Goal: Task Accomplishment & Management: Use online tool/utility

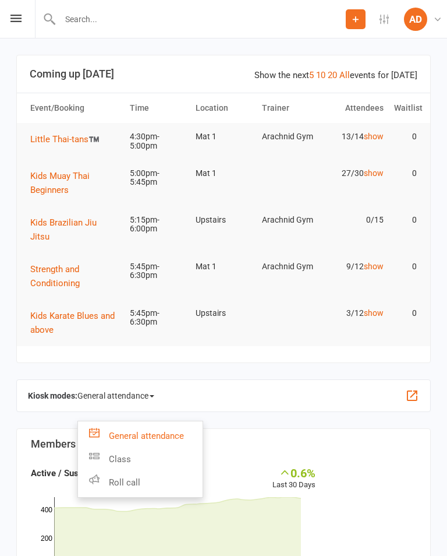
click at [101, 451] on link "Class" at bounding box center [140, 458] width 125 height 23
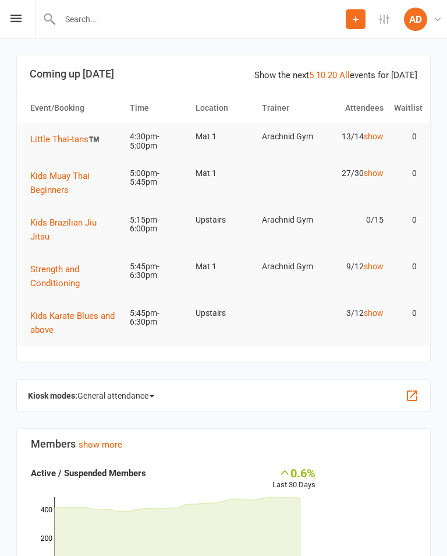
click at [101, 390] on span "General attendance" at bounding box center [115, 395] width 77 height 19
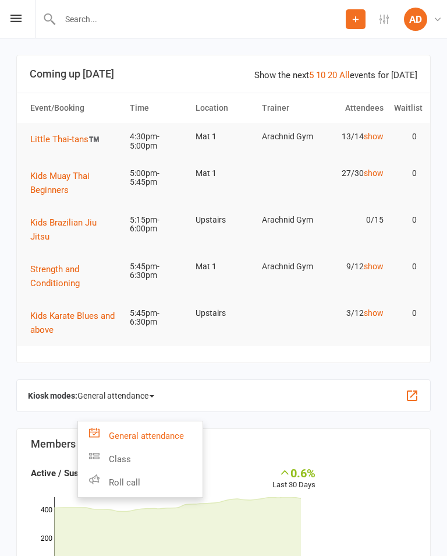
click at [100, 449] on link "Class" at bounding box center [140, 458] width 125 height 23
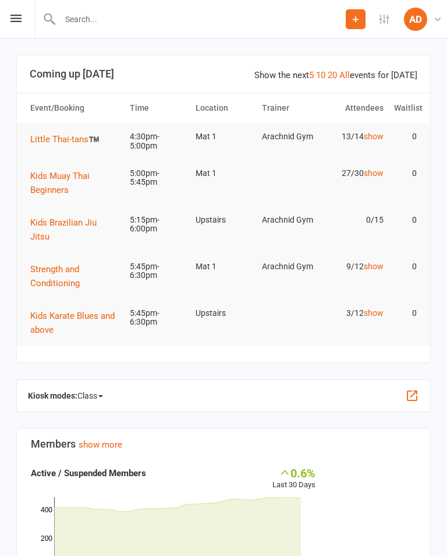
click at [418, 389] on button "button" at bounding box center [412, 396] width 14 height 14
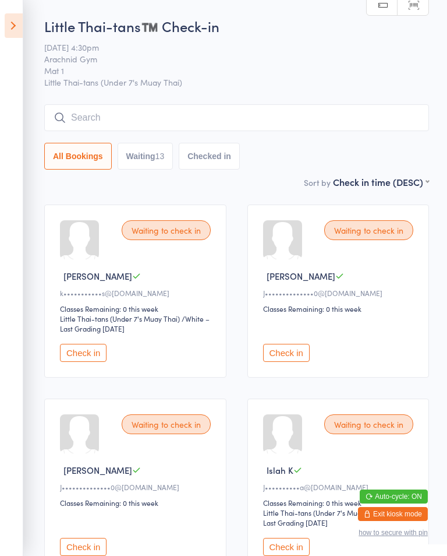
click at [5, 29] on icon at bounding box center [14, 25] width 18 height 24
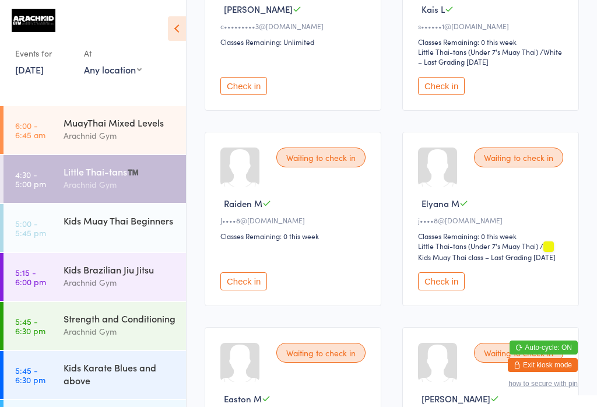
scroll to position [654, 0]
click at [252, 291] on button "Check in" at bounding box center [243, 282] width 47 height 18
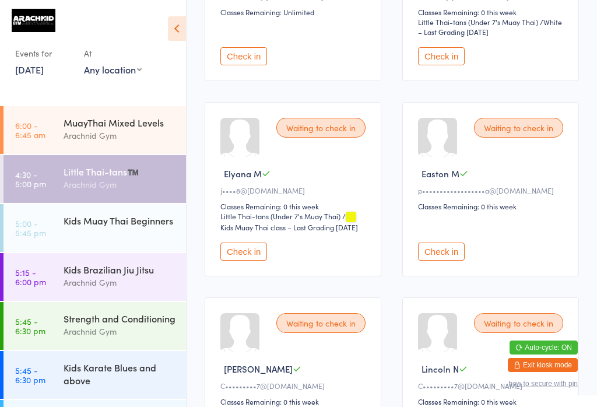
scroll to position [683, 0]
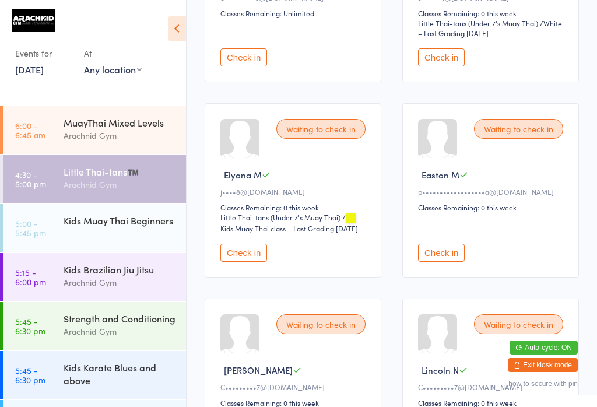
click at [252, 262] on button "Check in" at bounding box center [243, 252] width 47 height 18
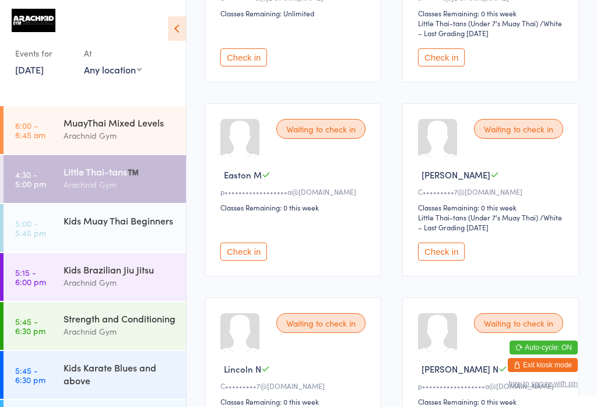
click at [447, 260] on button "Check in" at bounding box center [441, 251] width 47 height 18
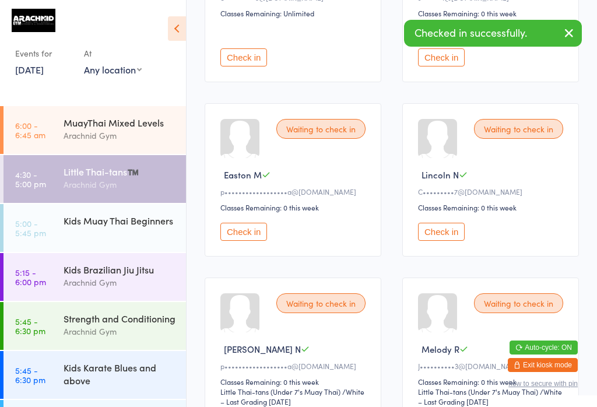
click at [447, 241] on button "Check in" at bounding box center [441, 232] width 47 height 18
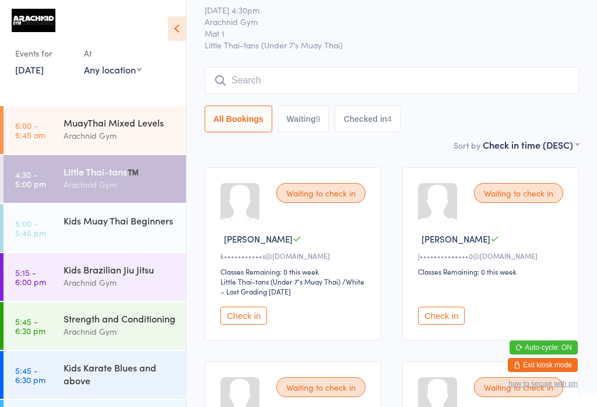
scroll to position [37, 0]
click at [136, 175] on div "Little Thai-tans™️" at bounding box center [119, 171] width 112 height 13
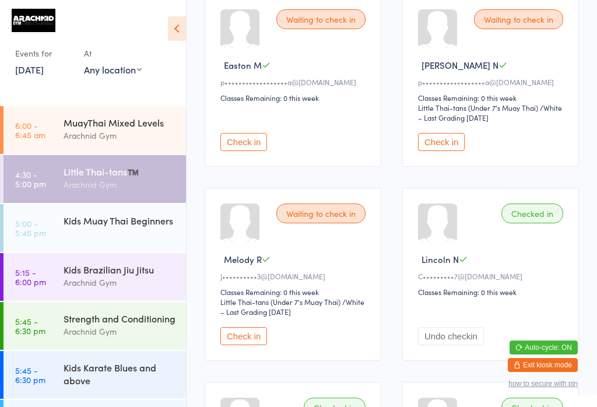
scroll to position [793, 0]
click at [253, 344] on button "Check in" at bounding box center [243, 335] width 47 height 18
click at [73, 324] on div "Strength and Conditioning" at bounding box center [119, 318] width 112 height 13
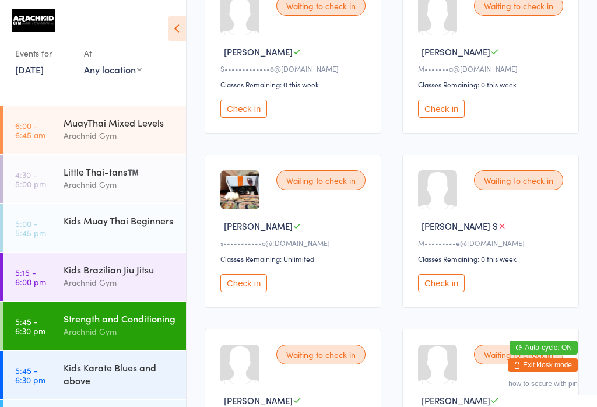
scroll to position [396, 0]
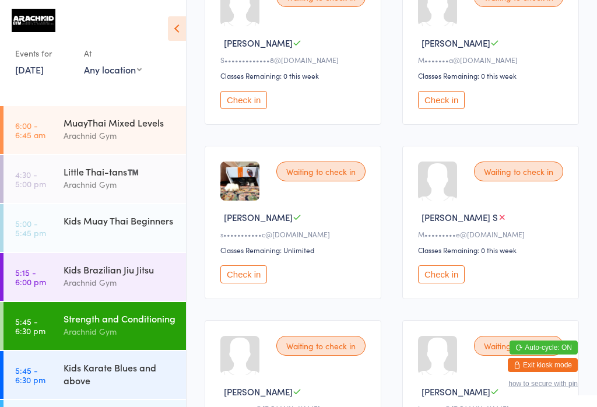
click at [244, 283] on button "Check in" at bounding box center [243, 274] width 47 height 18
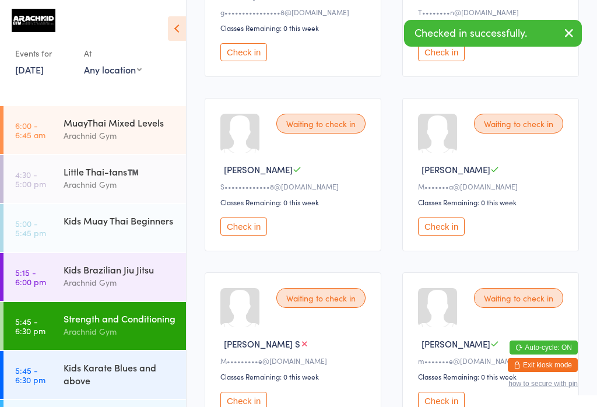
scroll to position [243, 0]
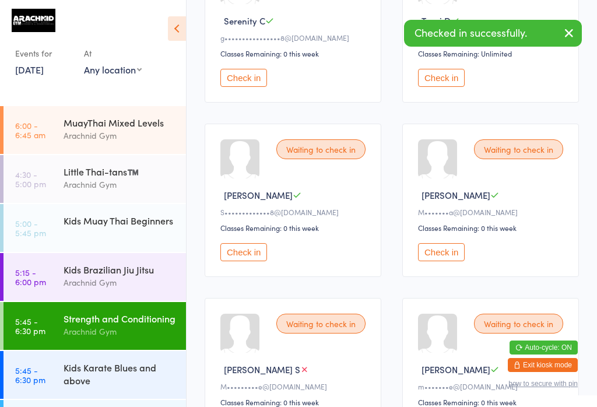
click at [77, 177] on div "Little Thai-tans™️" at bounding box center [119, 171] width 112 height 13
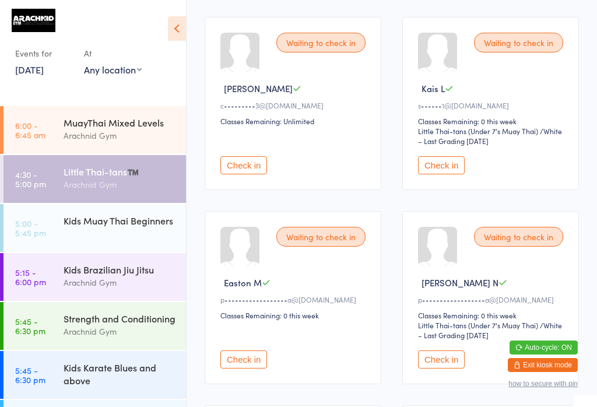
scroll to position [577, 0]
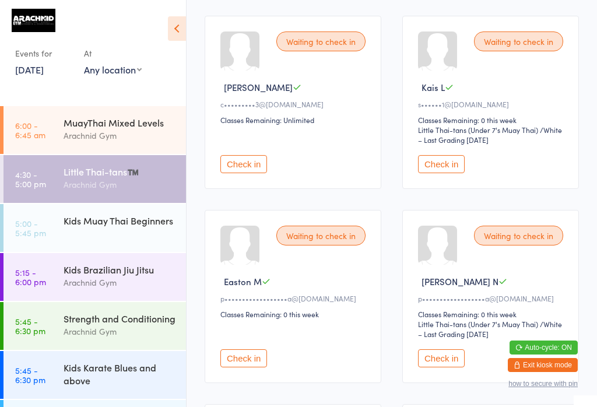
click at [253, 367] on button "Check in" at bounding box center [243, 358] width 47 height 18
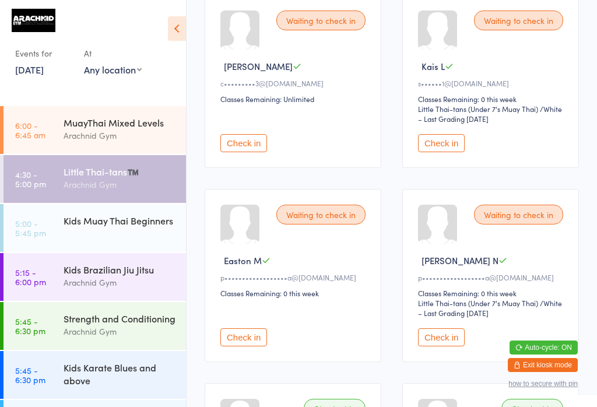
scroll to position [652, 0]
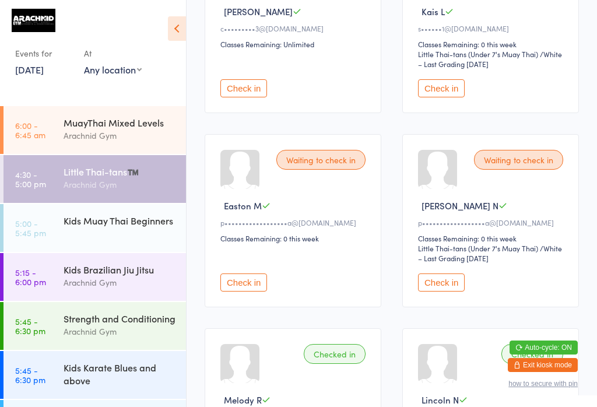
click at [252, 291] on button "Check in" at bounding box center [243, 282] width 47 height 18
click at [444, 291] on button "Check in" at bounding box center [441, 282] width 47 height 18
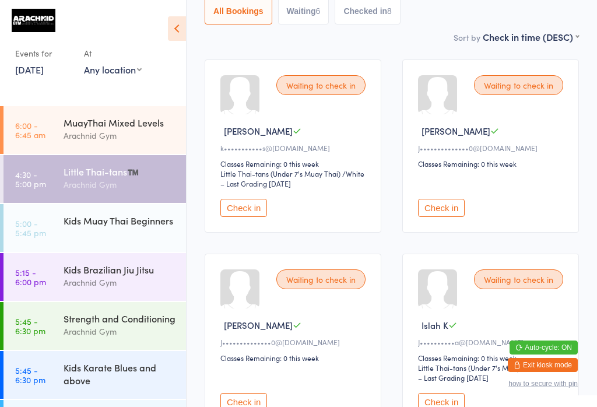
scroll to position [147, 0]
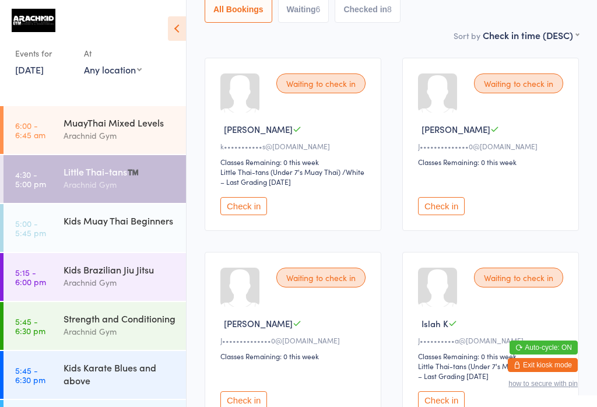
click at [444, 215] on button "Check in" at bounding box center [441, 206] width 47 height 18
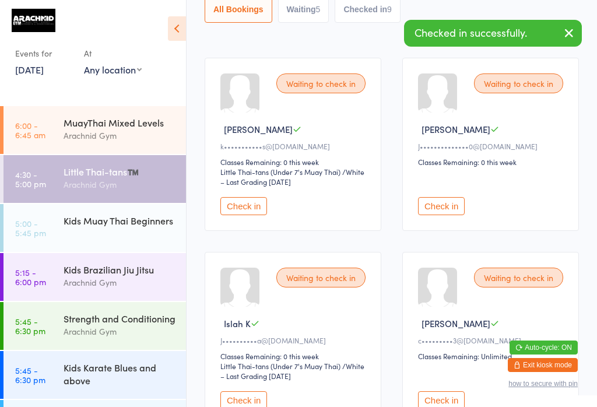
click at [447, 211] on button "Check in" at bounding box center [441, 206] width 47 height 18
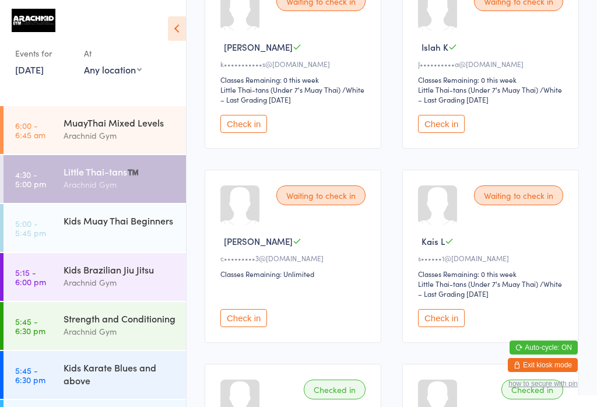
scroll to position [233, 0]
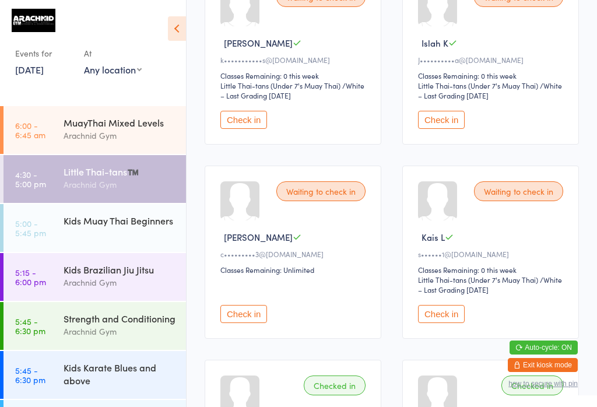
click at [254, 323] on button "Check in" at bounding box center [243, 314] width 47 height 18
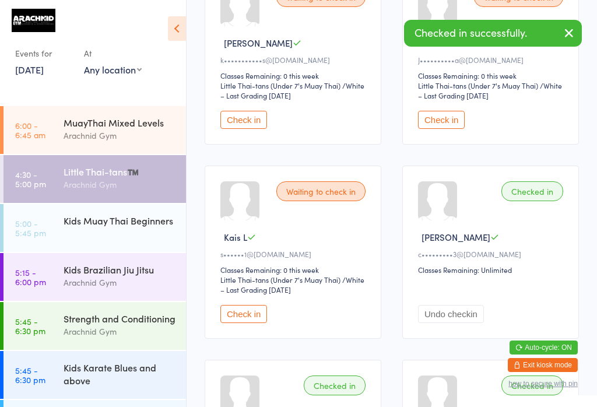
click at [244, 323] on button "Check in" at bounding box center [243, 314] width 47 height 18
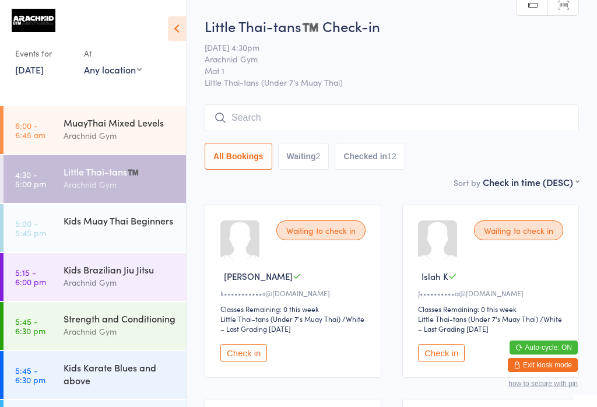
scroll to position [0, 0]
click at [342, 127] on input "search" at bounding box center [391, 117] width 374 height 27
click at [283, 121] on input "search" at bounding box center [391, 117] width 374 height 27
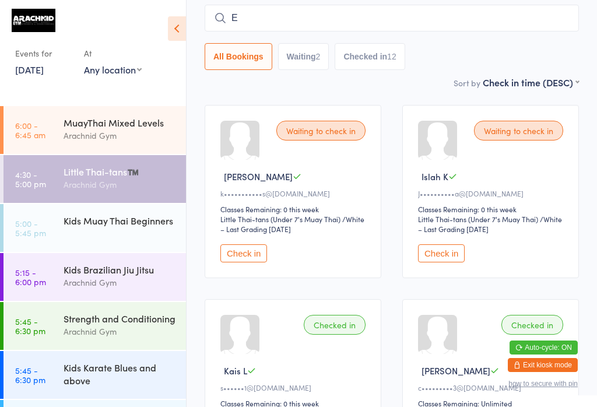
scroll to position [106, 0]
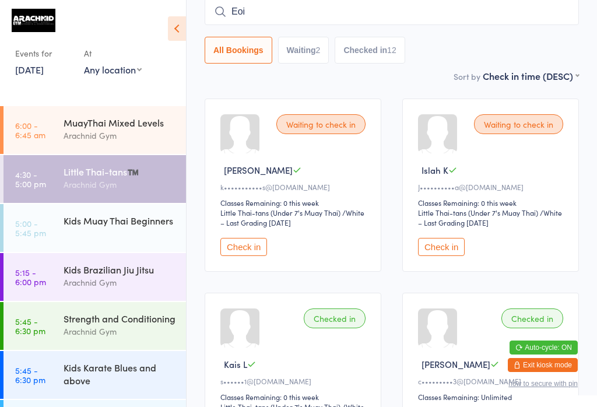
type input "Eoin"
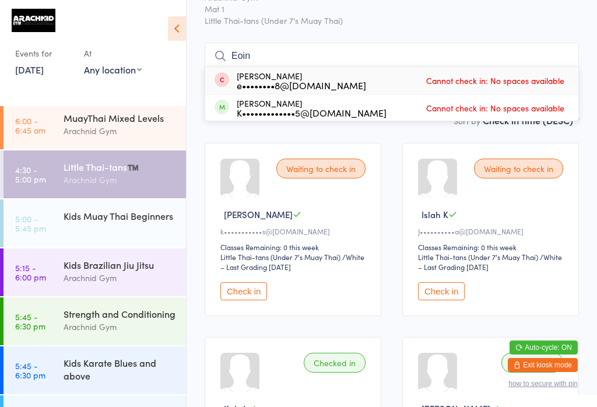
scroll to position [0, 0]
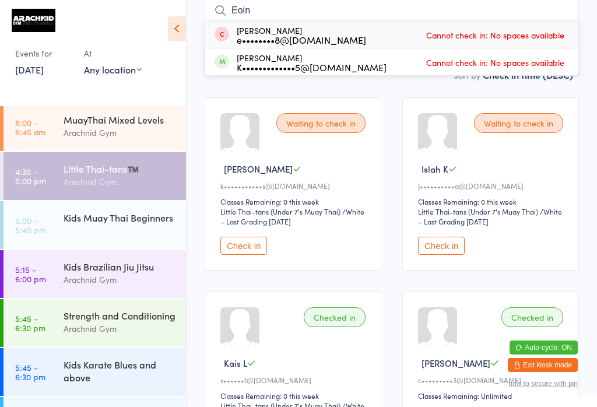
click at [96, 201] on div "Kids Muay Thai Beginners" at bounding box center [124, 217] width 122 height 33
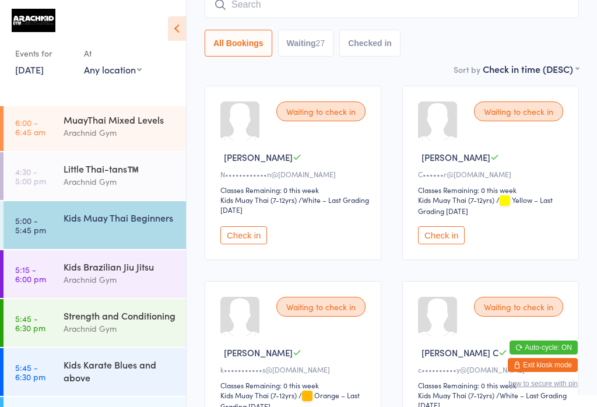
click at [363, 10] on input "search" at bounding box center [391, 4] width 374 height 27
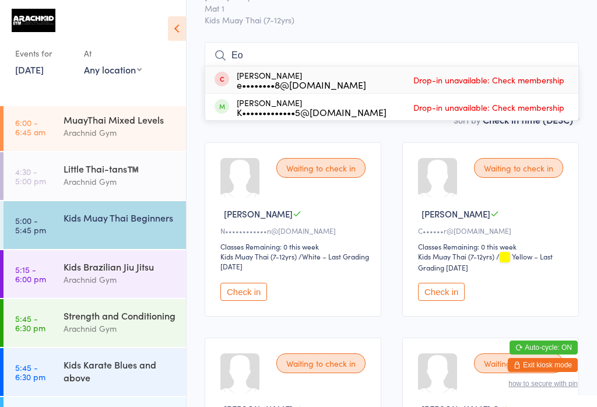
type input "E"
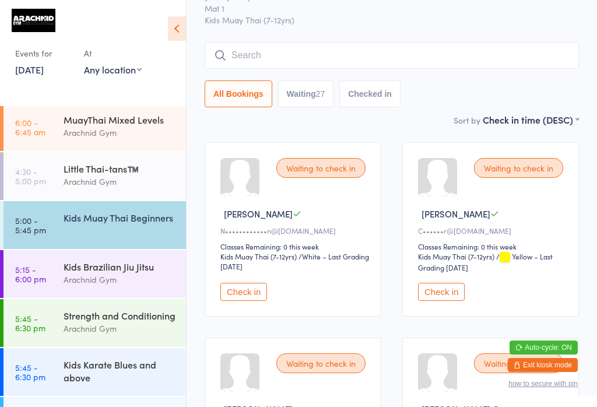
click at [141, 211] on div "Kids Muay Thai Beginners" at bounding box center [119, 217] width 112 height 13
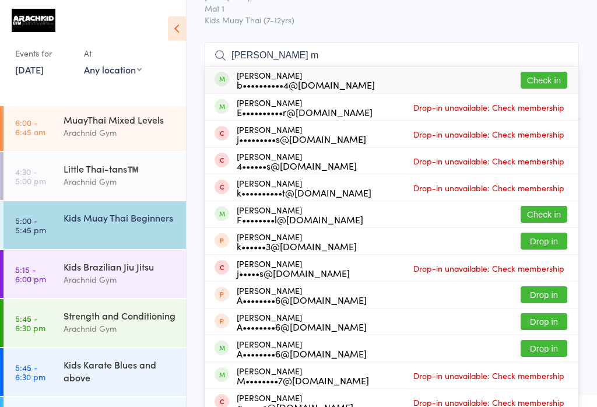
type input "Jett m"
click at [447, 86] on button "Check in" at bounding box center [543, 80] width 47 height 17
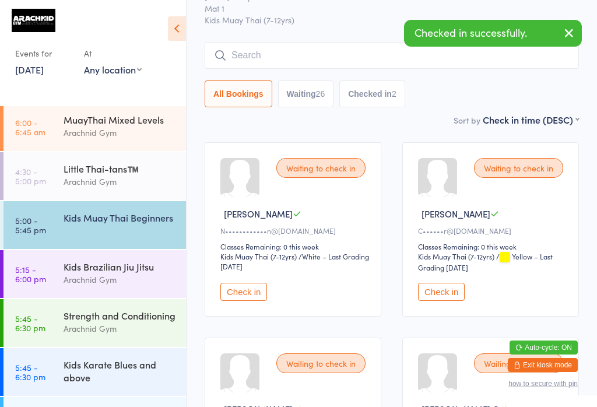
click at [27, 216] on time "5:00 - 5:45 pm" at bounding box center [30, 225] width 31 height 19
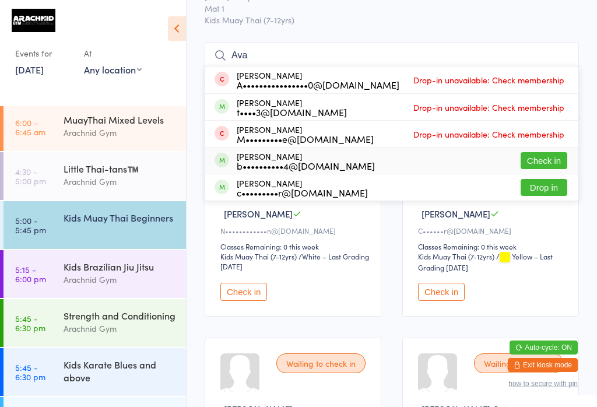
type input "Ava"
click at [447, 157] on button "Check in" at bounding box center [543, 160] width 47 height 17
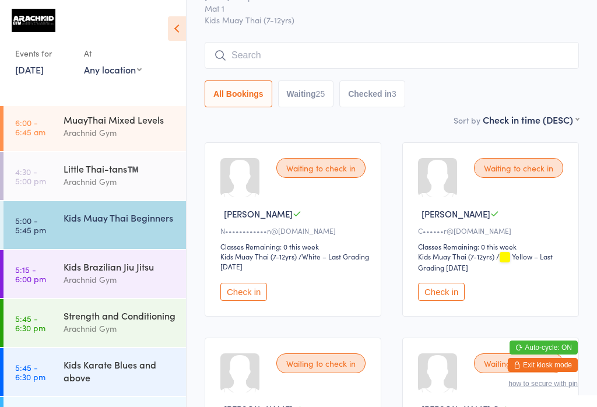
click at [447, 118] on select "First name (ASC) First name (DESC) Last name (ASC) Last name (DESC) Check in ti…" at bounding box center [530, 118] width 96 height 10
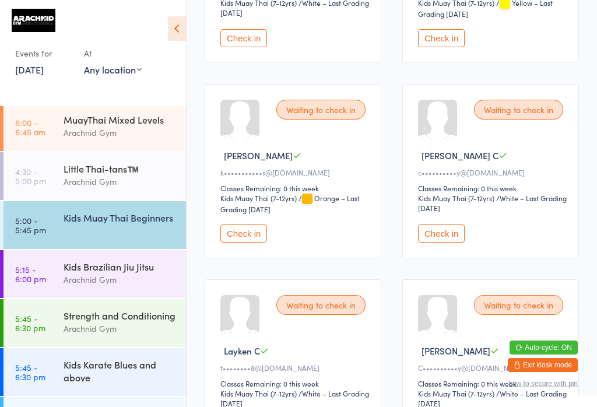
scroll to position [310, 0]
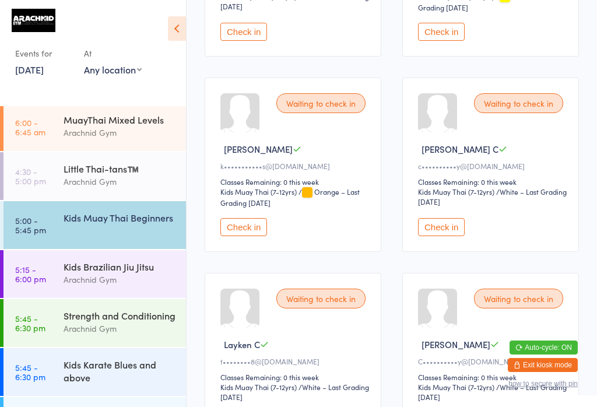
click at [446, 230] on button "Check in" at bounding box center [441, 227] width 47 height 18
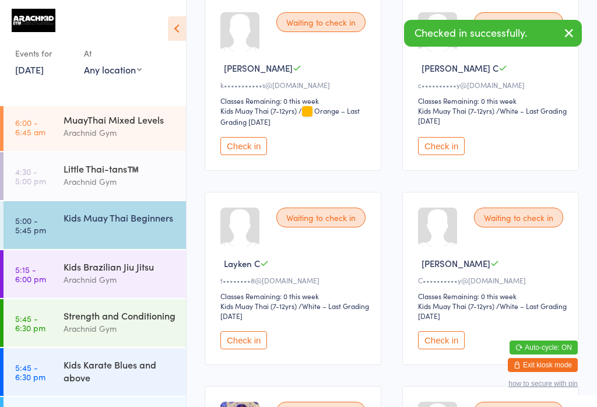
scroll to position [389, 0]
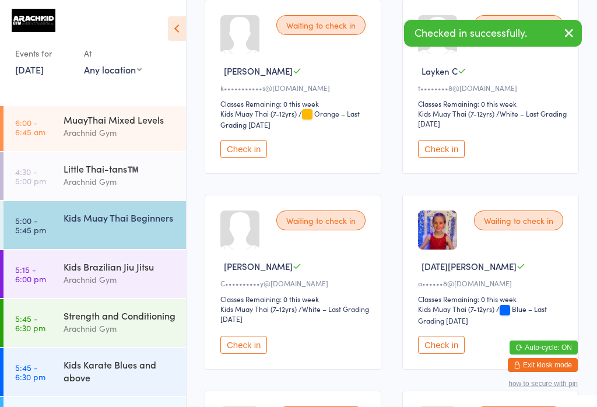
click at [447, 354] on button "Check in" at bounding box center [441, 345] width 47 height 18
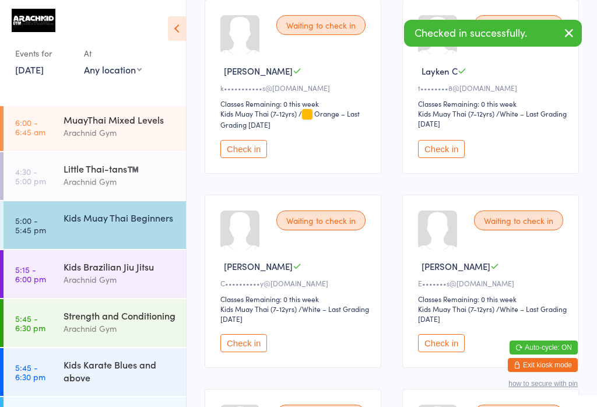
click at [253, 352] on button "Check in" at bounding box center [243, 343] width 47 height 18
click at [436, 152] on button "Check in" at bounding box center [441, 149] width 47 height 18
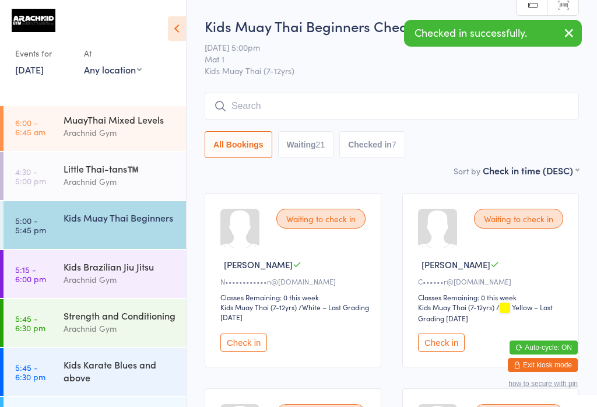
scroll to position [0, 0]
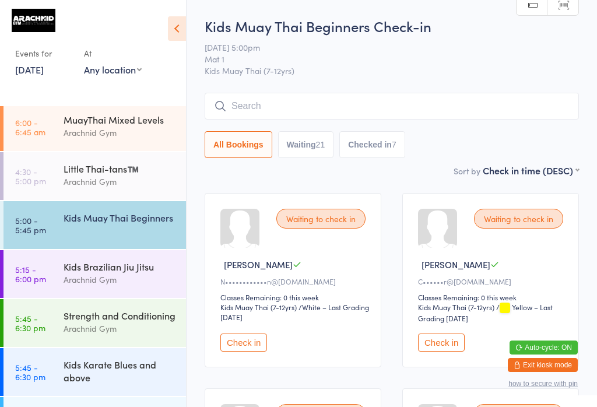
click at [365, 114] on input "search" at bounding box center [391, 106] width 374 height 27
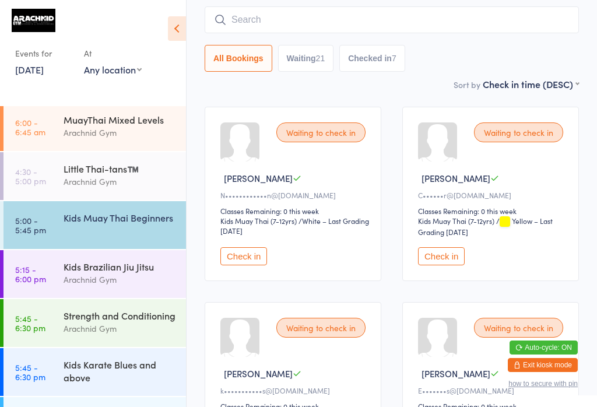
scroll to position [94, 0]
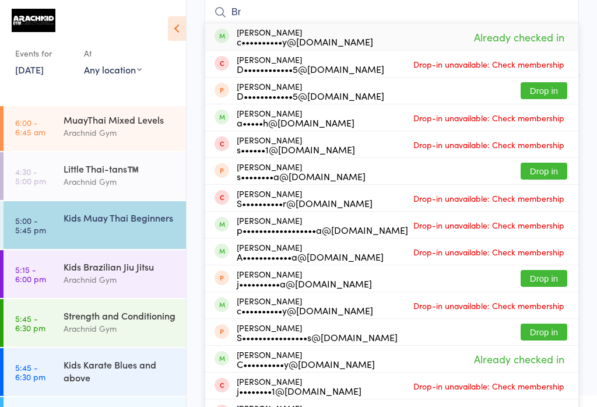
type input "B"
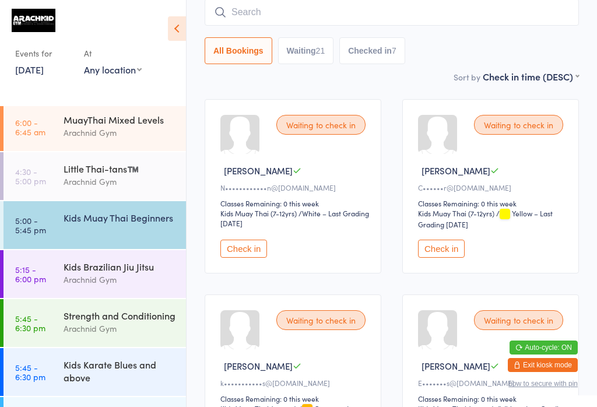
click at [130, 231] on div "Kids Muay Thai Beginners" at bounding box center [124, 217] width 122 height 33
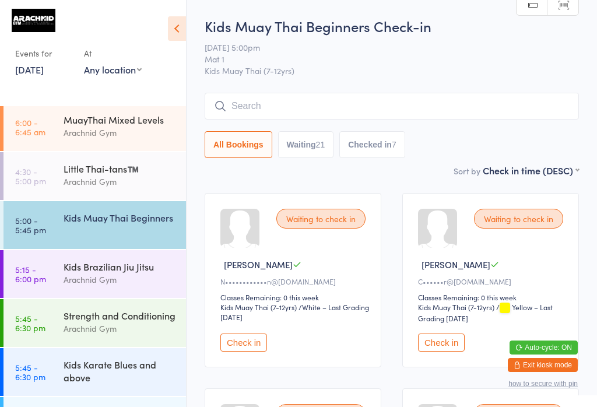
scroll to position [0, 0]
click at [135, 226] on div "Kids Muay Thai Beginners" at bounding box center [124, 217] width 122 height 33
click at [392, 110] on input "search" at bounding box center [391, 106] width 374 height 27
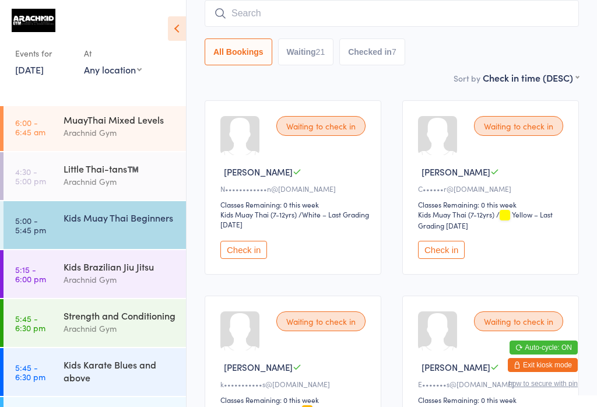
scroll to position [94, 0]
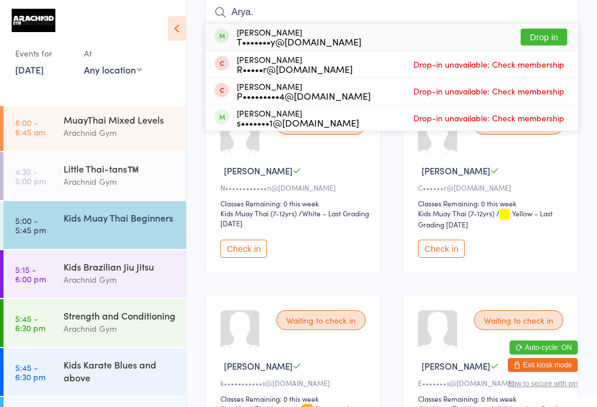
type input "Arya."
click at [321, 40] on div "T•••••••y@hotmail.com" at bounding box center [299, 41] width 125 height 9
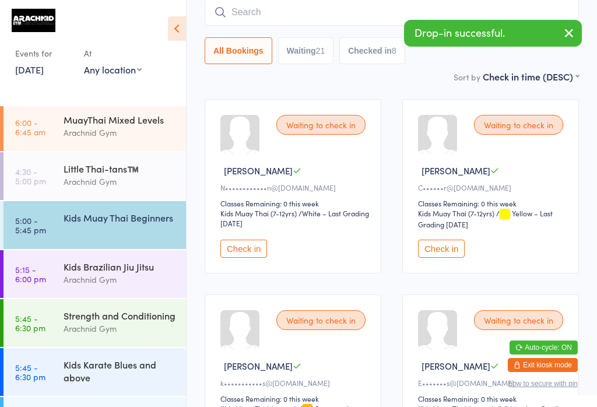
click at [283, 24] on input "search" at bounding box center [391, 12] width 374 height 27
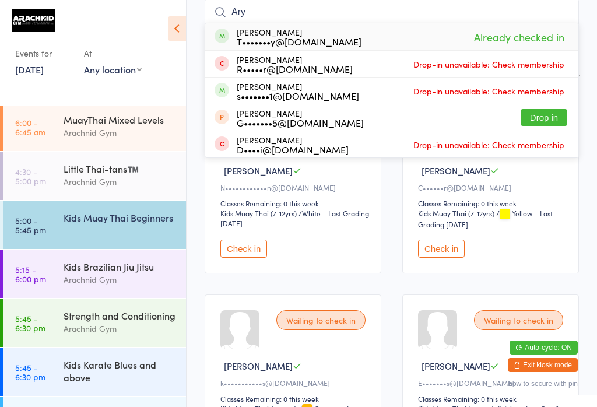
type input "Ary"
click at [118, 227] on div "Kids Muay Thai Beginners" at bounding box center [124, 217] width 122 height 33
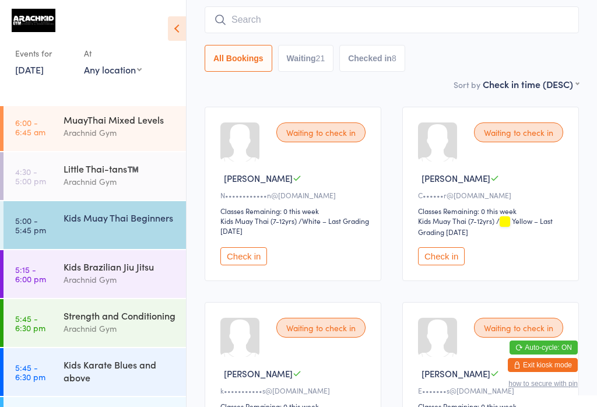
scroll to position [98, 0]
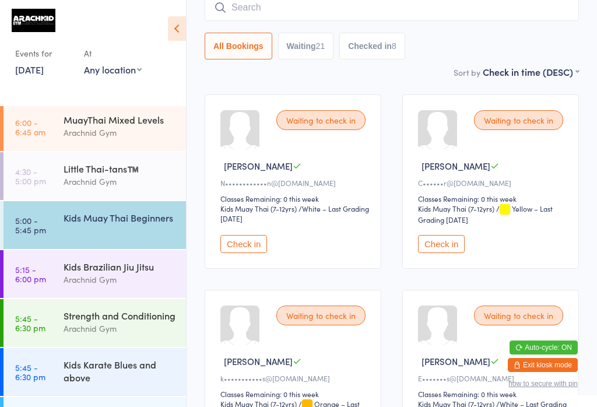
click at [447, 252] on button "Check in" at bounding box center [441, 244] width 47 height 18
click at [276, 9] on input "search" at bounding box center [391, 7] width 374 height 27
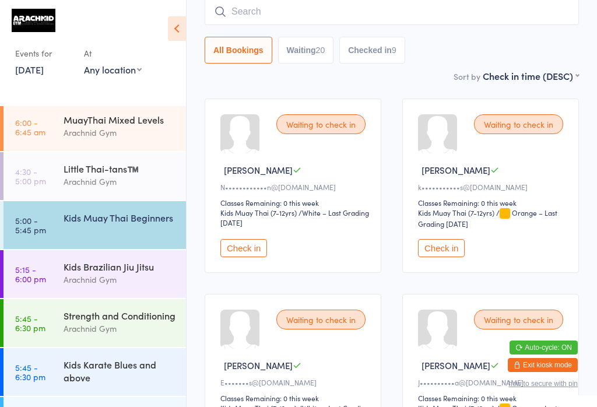
scroll to position [94, 0]
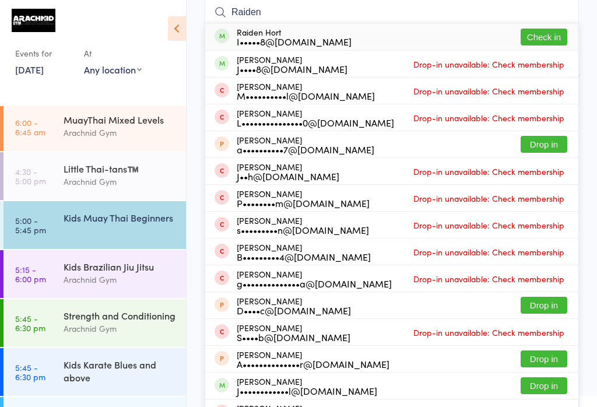
type input "Raiden"
click at [447, 38] on button "Check in" at bounding box center [543, 37] width 47 height 17
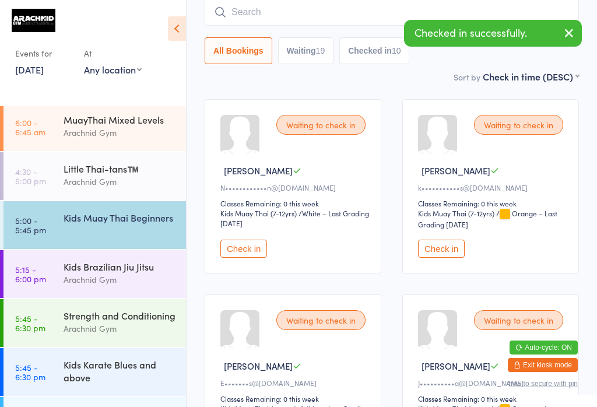
click at [411, 11] on input "search" at bounding box center [391, 12] width 374 height 27
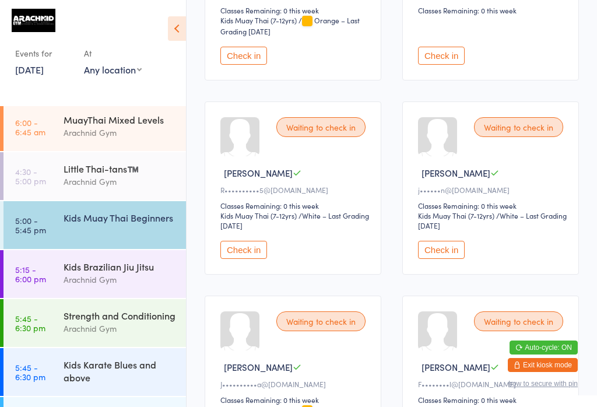
click at [249, 65] on button "Check in" at bounding box center [243, 56] width 47 height 18
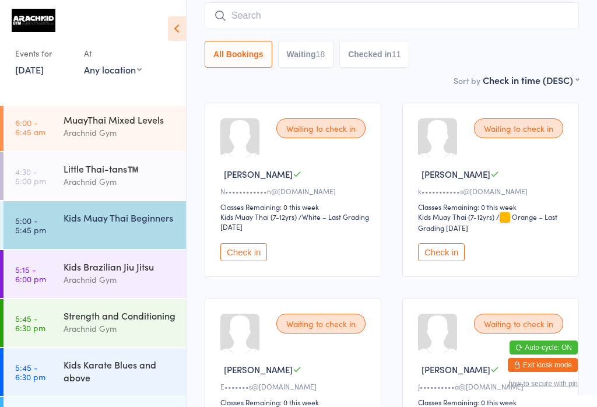
scroll to position [91, 0]
click at [247, 259] on button "Check in" at bounding box center [243, 251] width 47 height 18
click at [284, 28] on input "search" at bounding box center [391, 15] width 374 height 27
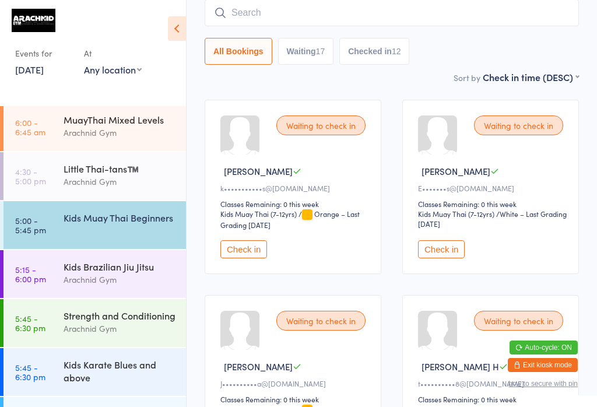
scroll to position [94, 0]
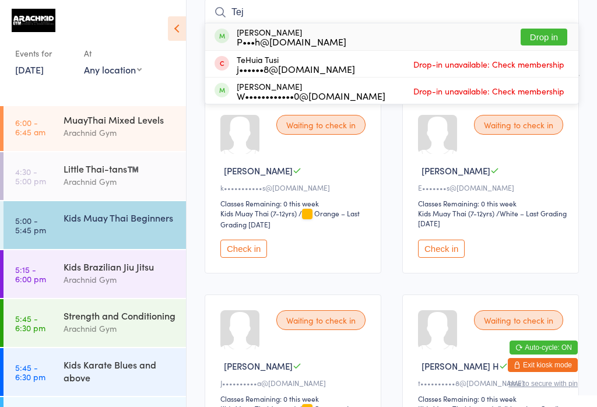
type input "Tej"
click at [299, 36] on div "Tej Sandhu P•••h@live.ie Drop in" at bounding box center [391, 36] width 373 height 27
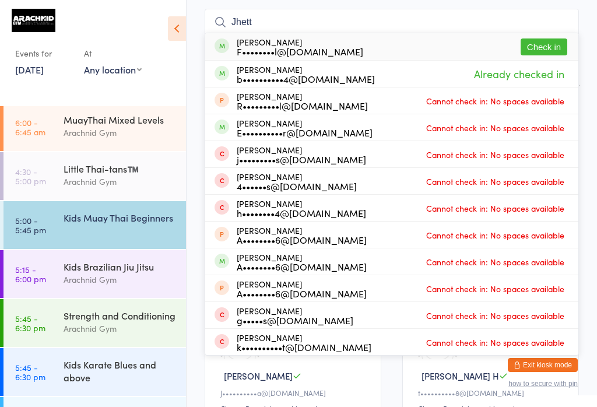
scroll to position [79, 0]
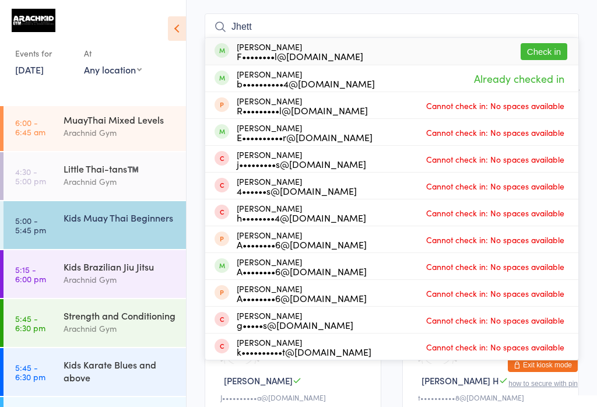
type input "Jhett"
click at [447, 51] on button "Check in" at bounding box center [543, 51] width 47 height 17
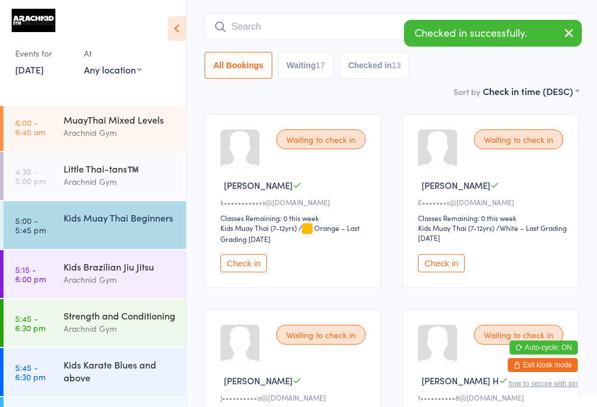
click at [176, 19] on icon at bounding box center [177, 28] width 18 height 24
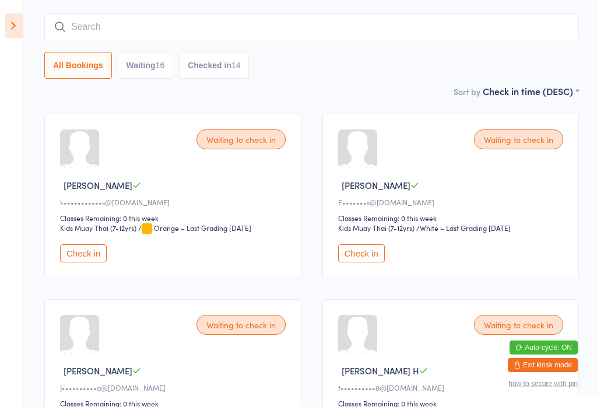
click at [16, 16] on icon at bounding box center [14, 25] width 18 height 24
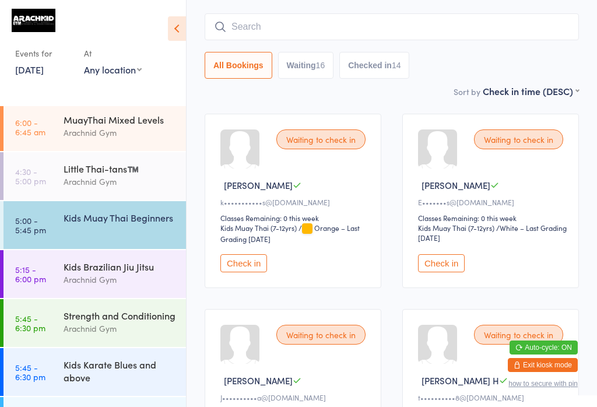
click at [124, 221] on div "Kids Muay Thai Beginners" at bounding box center [119, 217] width 112 height 13
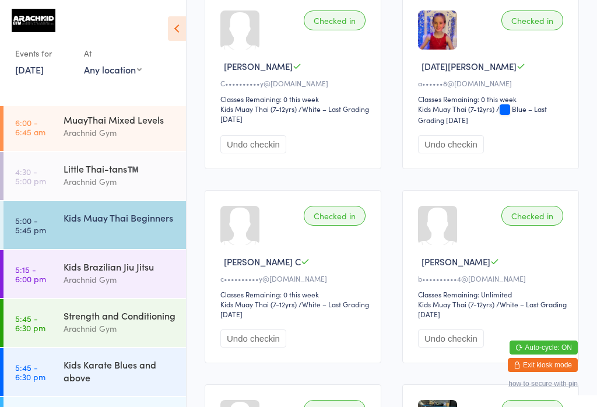
scroll to position [2512, 0]
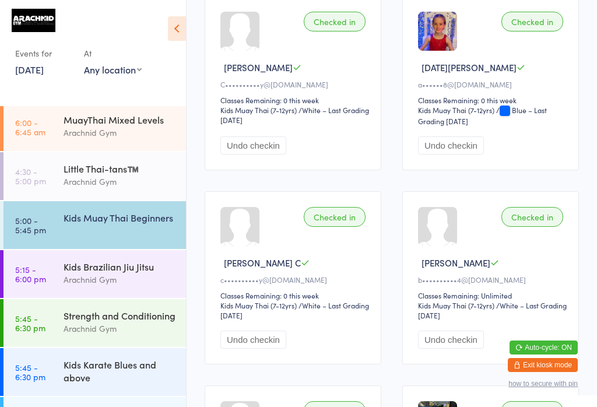
click at [181, 34] on icon at bounding box center [177, 28] width 18 height 24
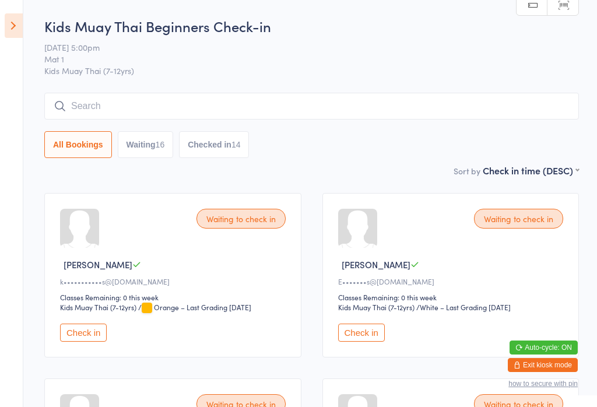
scroll to position [0, 0]
click at [257, 110] on input "search" at bounding box center [311, 106] width 534 height 27
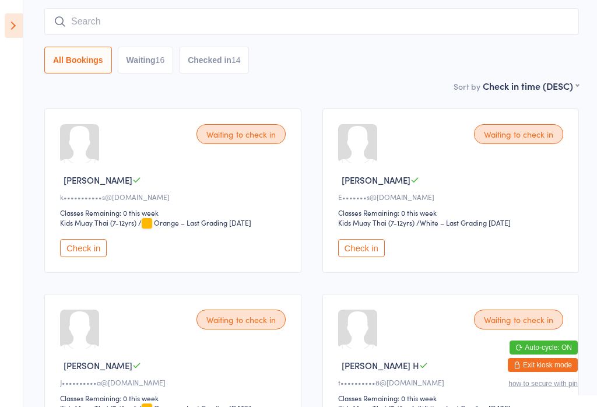
scroll to position [94, 0]
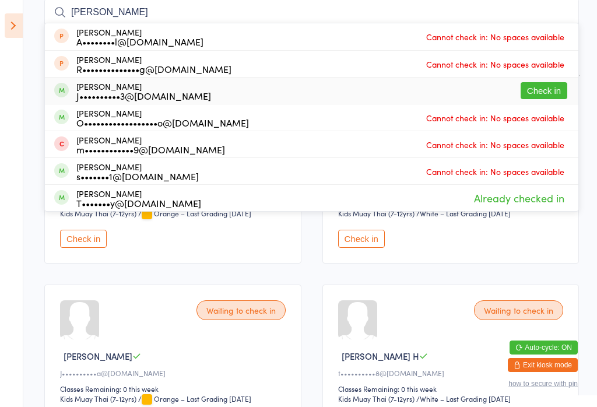
type input "Arlo"
click at [447, 99] on button "Check in" at bounding box center [543, 90] width 47 height 17
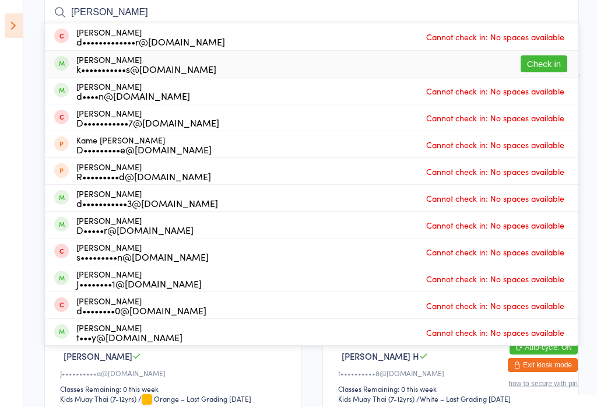
type input "Damien"
click at [447, 62] on button "Check in" at bounding box center [543, 63] width 47 height 17
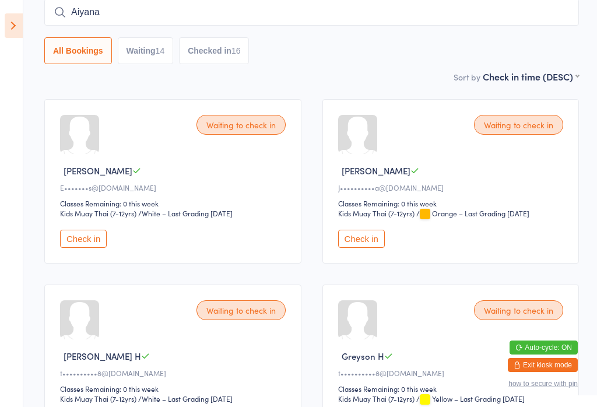
type input "Aiyana"
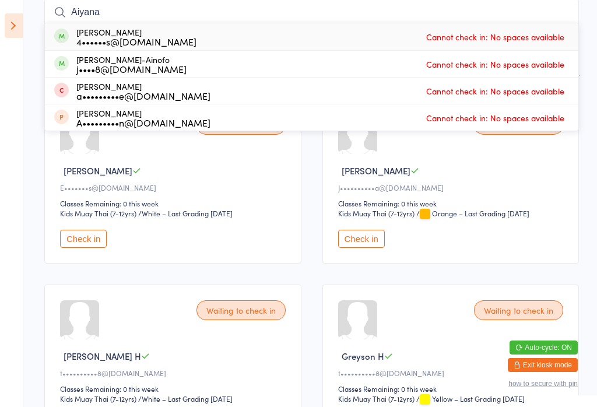
click at [447, 38] on span "Cannot check in: No spaces available" at bounding box center [495, 36] width 144 height 17
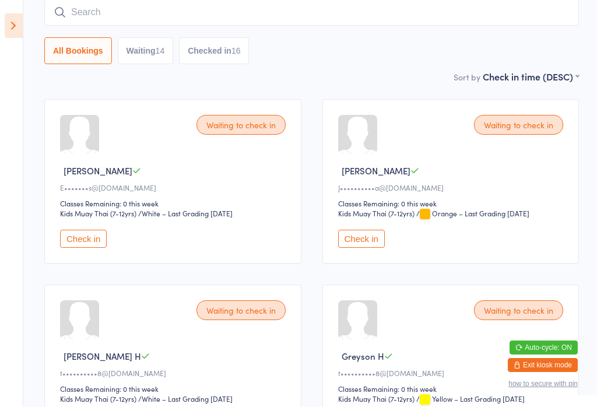
click at [13, 36] on icon at bounding box center [14, 25] width 18 height 24
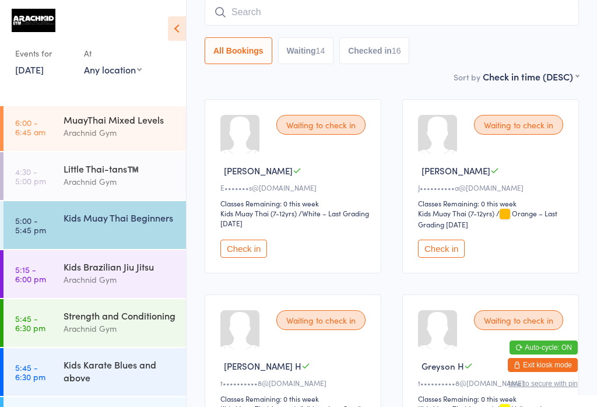
click at [31, 232] on time "5:00 - 5:45 pm" at bounding box center [30, 225] width 31 height 19
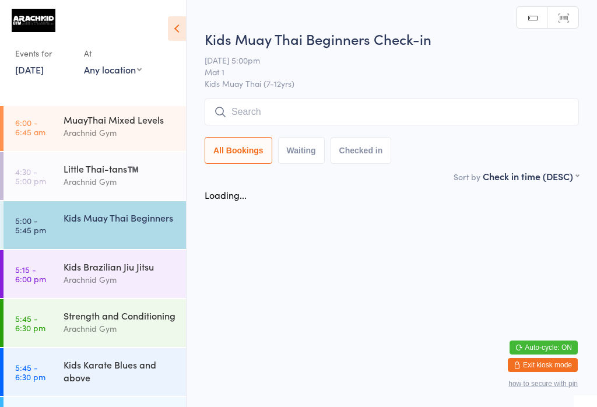
scroll to position [0, 0]
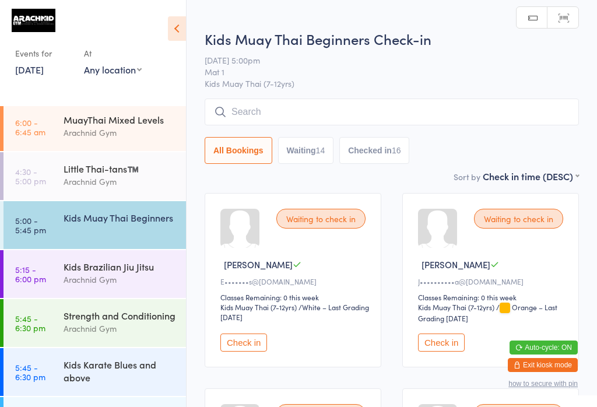
click at [447, 108] on input "search" at bounding box center [391, 111] width 374 height 27
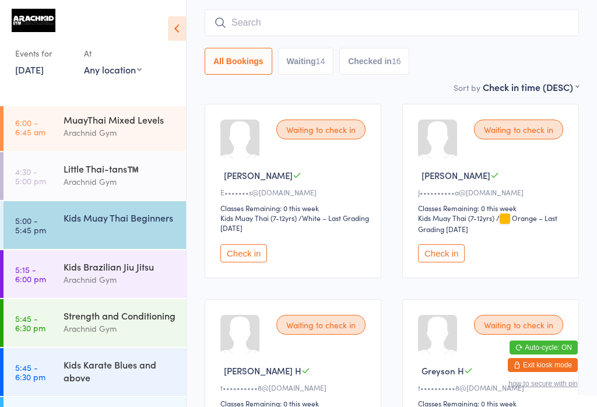
scroll to position [100, 0]
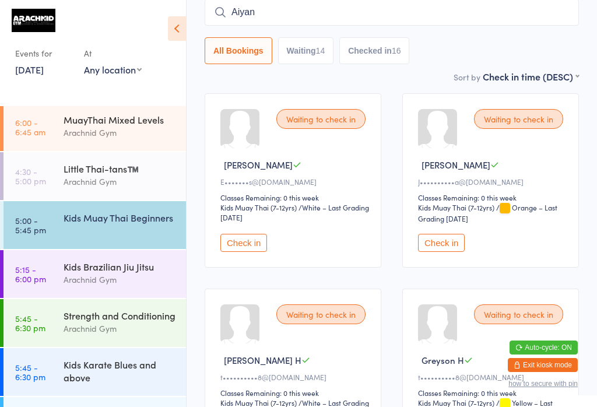
type input "Aiyan"
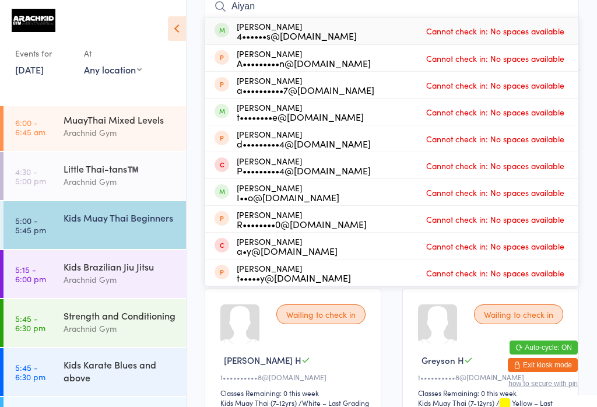
click at [447, 38] on span "Cannot check in: No spaces available" at bounding box center [495, 30] width 144 height 17
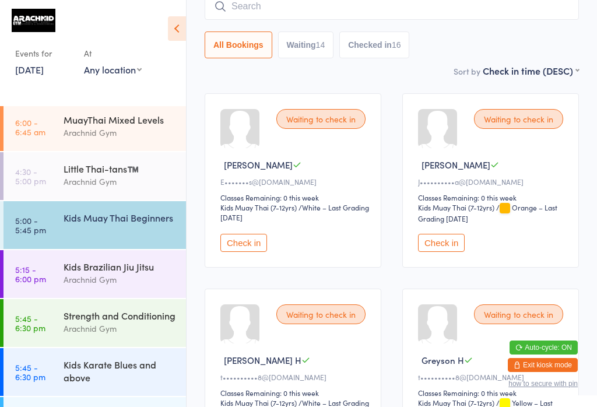
click at [447, 10] on input "search" at bounding box center [391, 6] width 374 height 27
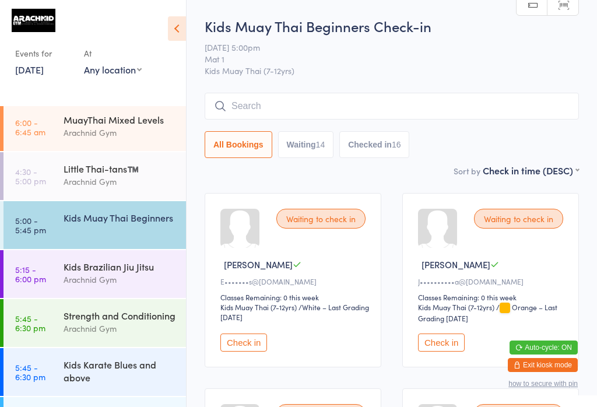
scroll to position [0, 0]
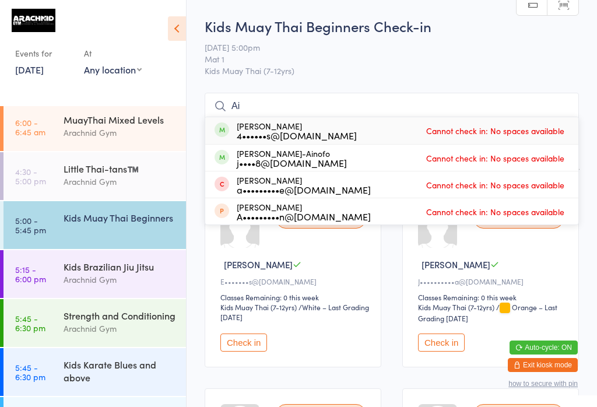
type input "A"
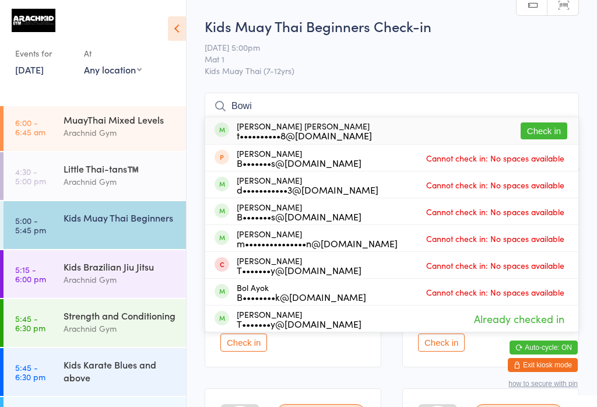
type input "Bowi"
click at [447, 133] on button "Check in" at bounding box center [543, 130] width 47 height 17
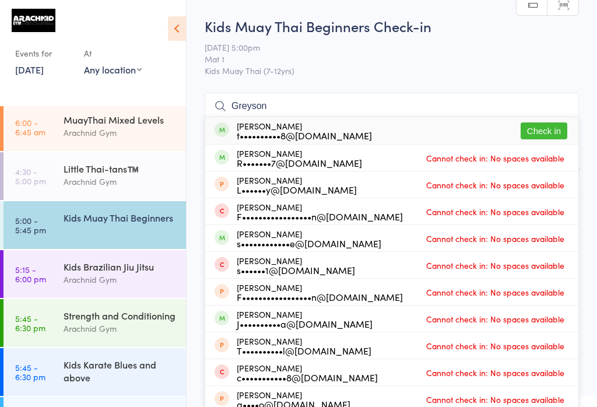
type input "Greyson"
click at [447, 130] on button "Check in" at bounding box center [543, 130] width 47 height 17
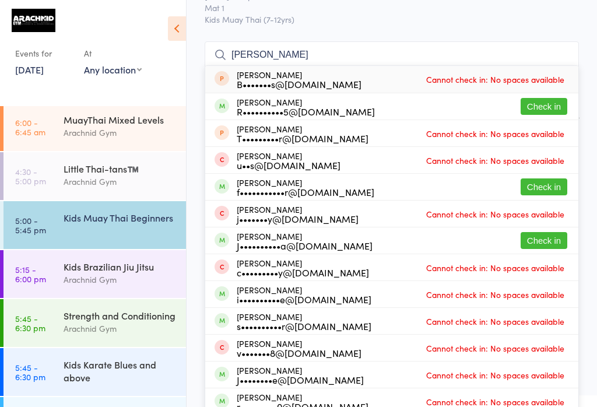
scroll to position [51, 0]
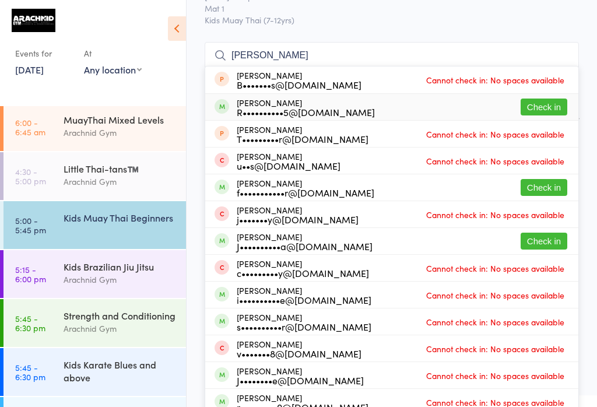
type input "Isaac"
click at [318, 109] on div "R••••••••••5@gmail.com" at bounding box center [306, 111] width 138 height 9
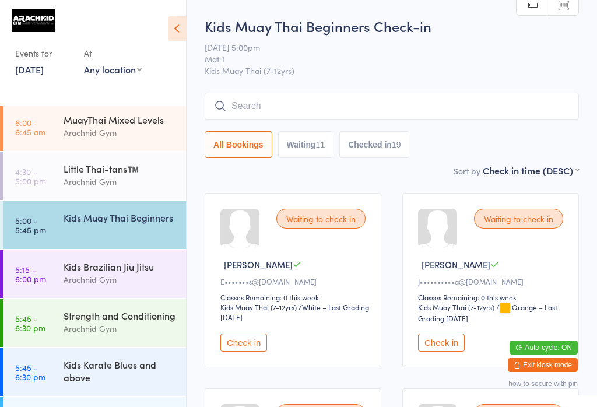
scroll to position [0, 0]
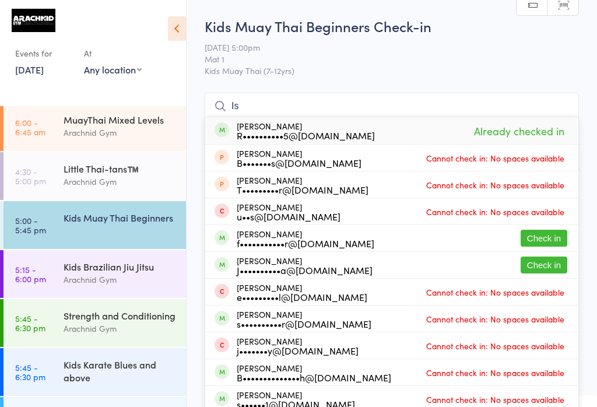
type input "I"
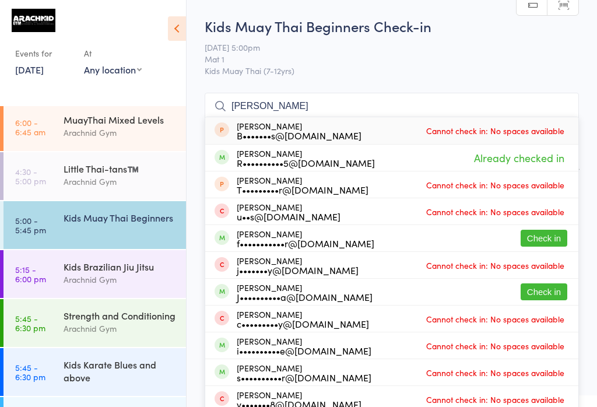
type input "Isaac p"
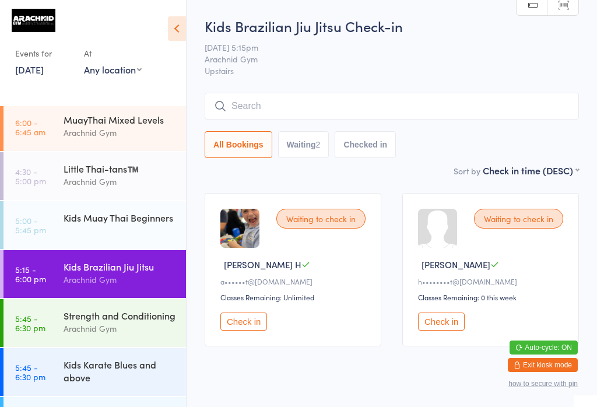
click at [312, 142] on button "Waiting 2" at bounding box center [303, 144] width 51 height 27
select select "0"
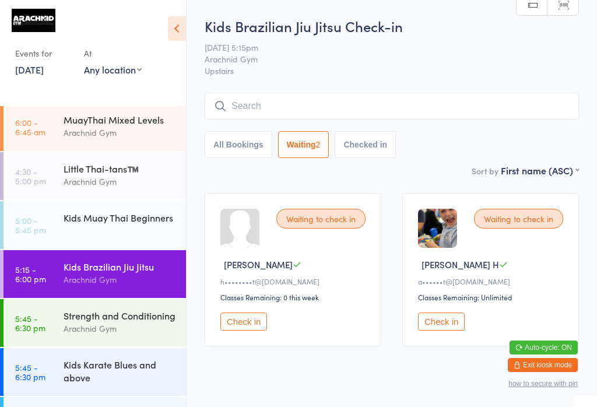
click at [46, 171] on link "4:30 - 5:00 pm Little Thai-tans™️ Arachnid Gym" at bounding box center [94, 176] width 182 height 48
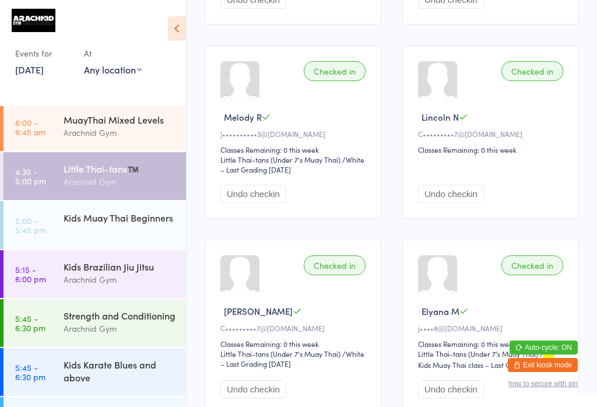
scroll to position [1070, 0]
click at [39, 227] on time "5:00 - 5:45 pm" at bounding box center [30, 225] width 31 height 19
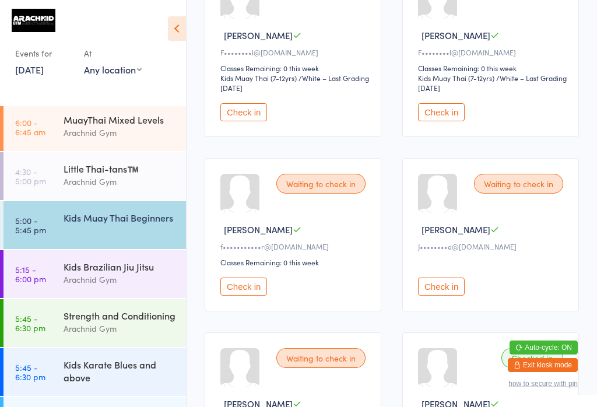
scroll to position [828, 0]
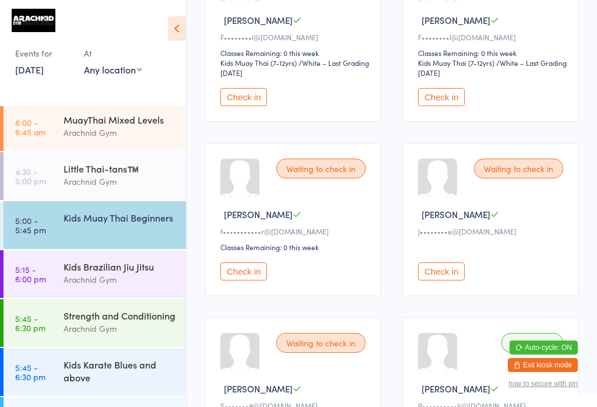
click at [247, 280] on button "Check in" at bounding box center [243, 271] width 47 height 18
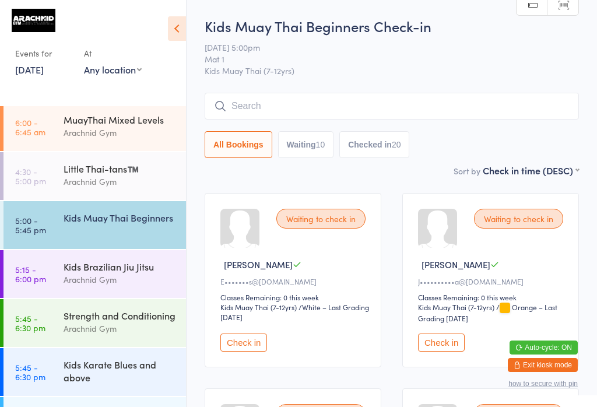
scroll to position [0, 0]
click at [443, 110] on input "search" at bounding box center [391, 106] width 374 height 27
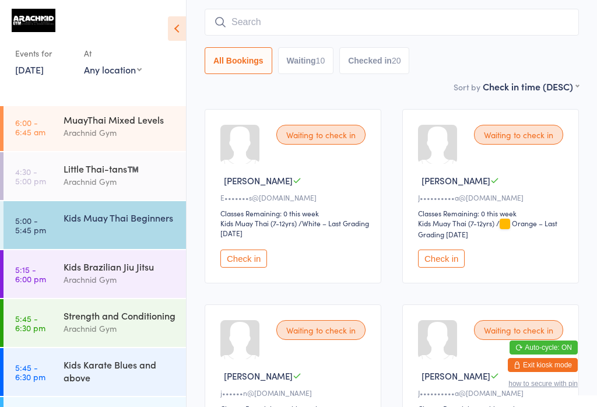
scroll to position [94, 0]
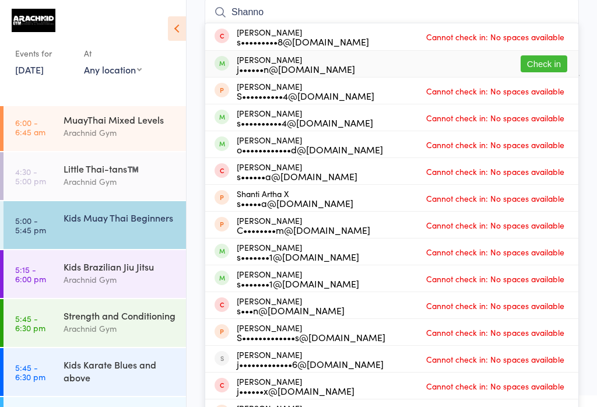
type input "Shanno"
click at [447, 57] on button "Check in" at bounding box center [543, 63] width 47 height 17
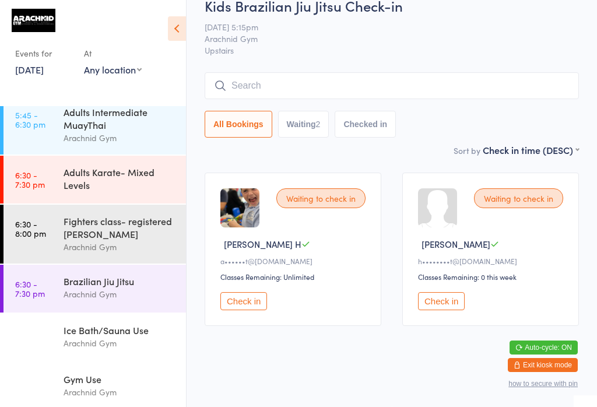
scroll to position [328, 0]
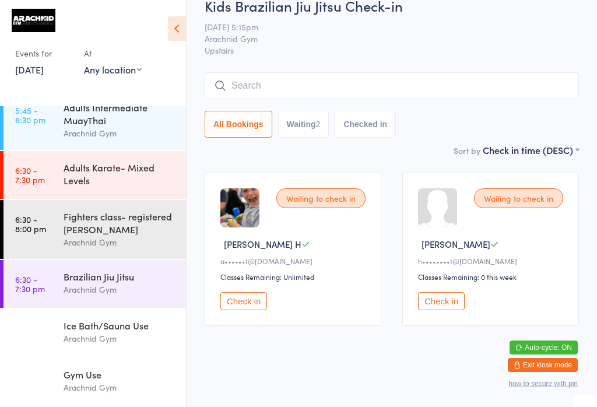
click at [118, 368] on div "Gym Use" at bounding box center [119, 374] width 112 height 13
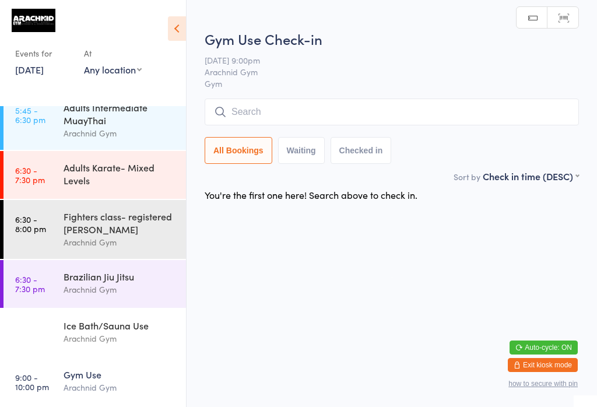
scroll to position [94, 0]
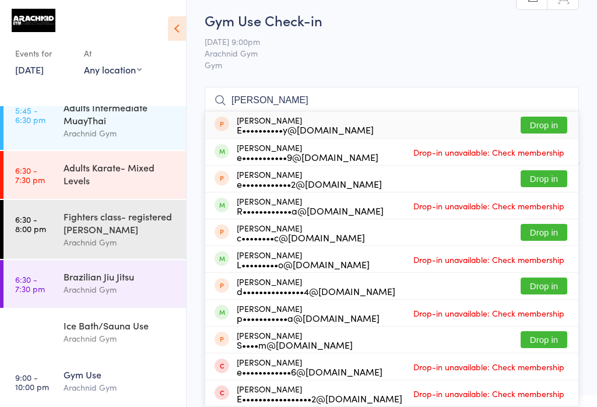
type input "Elijah d"
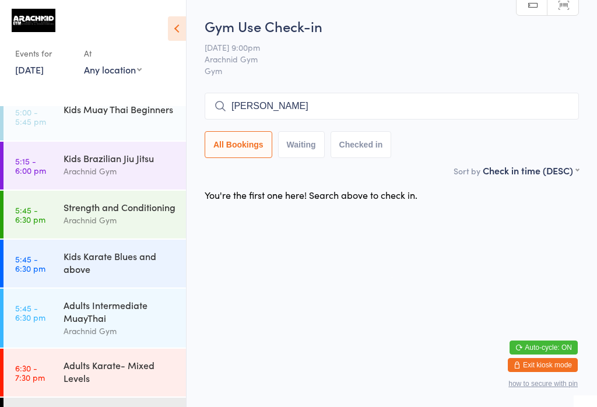
scroll to position [75, 0]
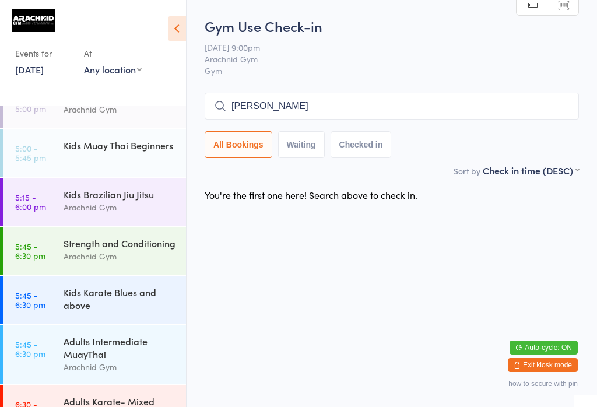
click at [59, 155] on link "5:00 - 5:45 pm Kids Muay Thai Beginners" at bounding box center [94, 153] width 182 height 48
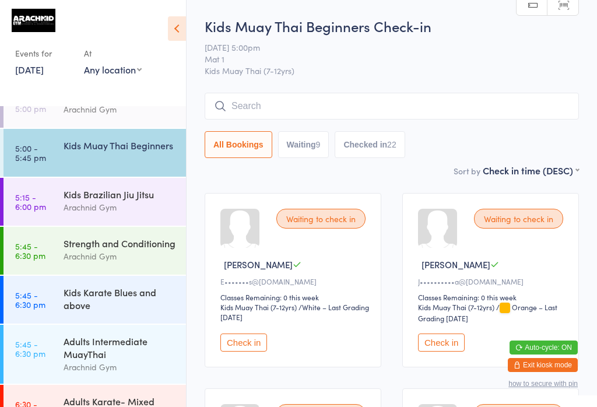
click at [131, 199] on div "Kids Brazilian Jiu Jitsu" at bounding box center [119, 194] width 112 height 13
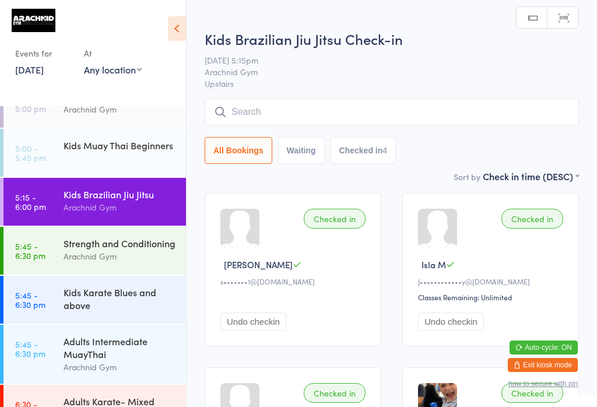
click at [148, 156] on div "Kids Muay Thai Beginners" at bounding box center [124, 145] width 122 height 33
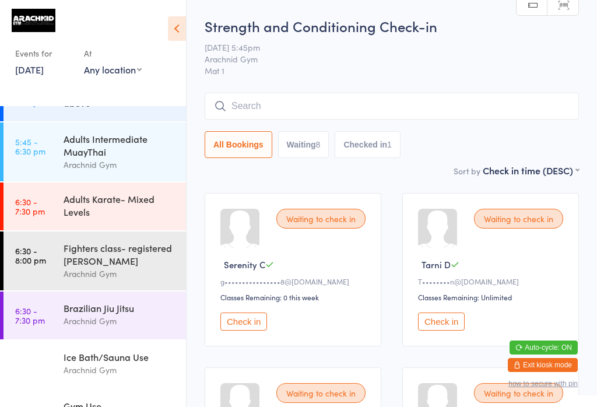
scroll to position [280, 0]
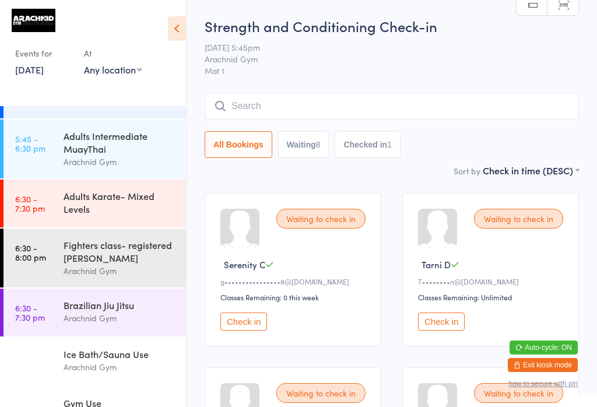
click at [107, 155] on div "Adults Intermediate MuayThai" at bounding box center [119, 142] width 112 height 26
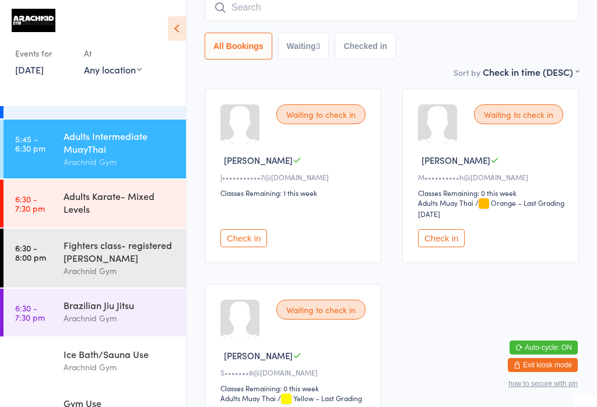
scroll to position [117, 0]
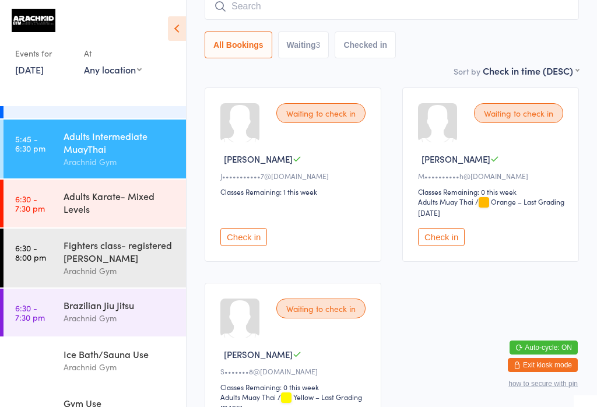
click at [446, 239] on button "Check in" at bounding box center [441, 237] width 47 height 18
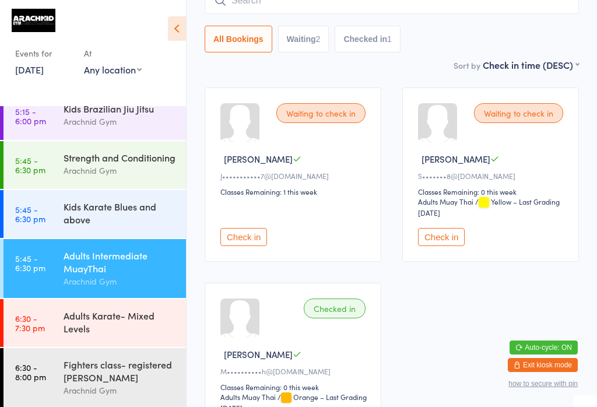
scroll to position [150, 0]
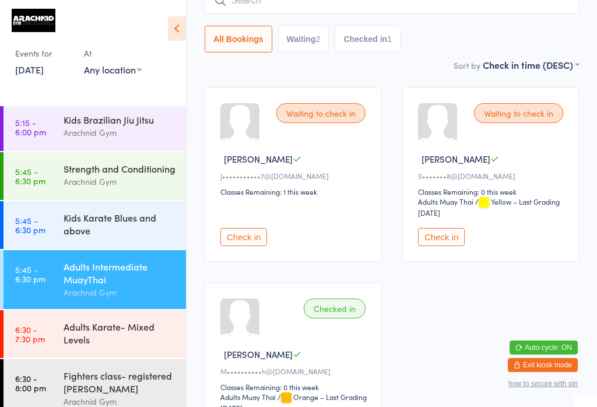
click at [134, 237] on div "Kids Karate Blues and above" at bounding box center [119, 224] width 112 height 26
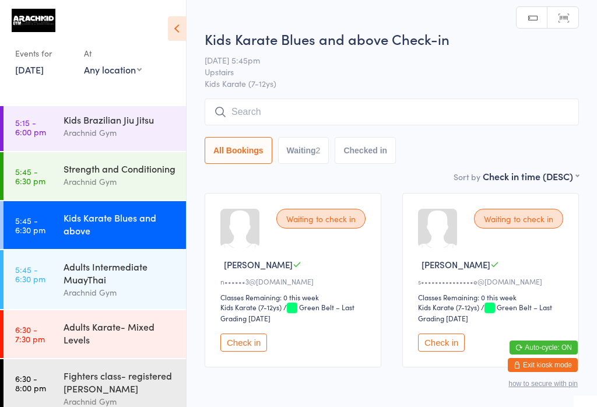
click at [253, 347] on button "Check in" at bounding box center [243, 342] width 47 height 18
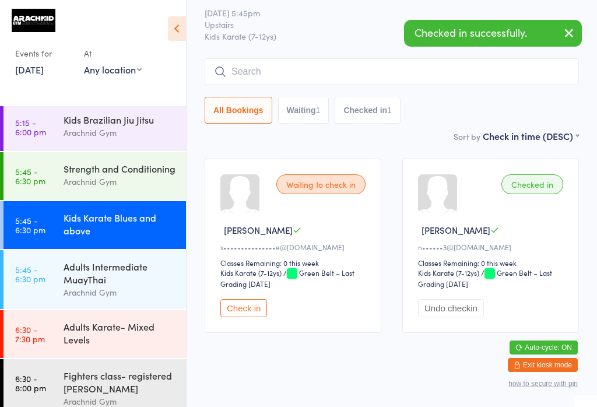
scroll to position [34, 0]
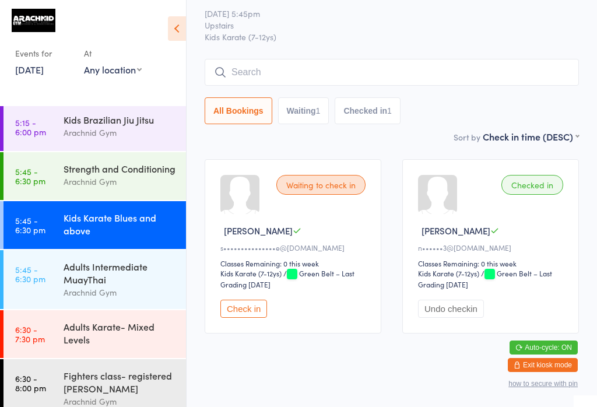
click at [108, 188] on div "Arachnid Gym" at bounding box center [119, 181] width 112 height 13
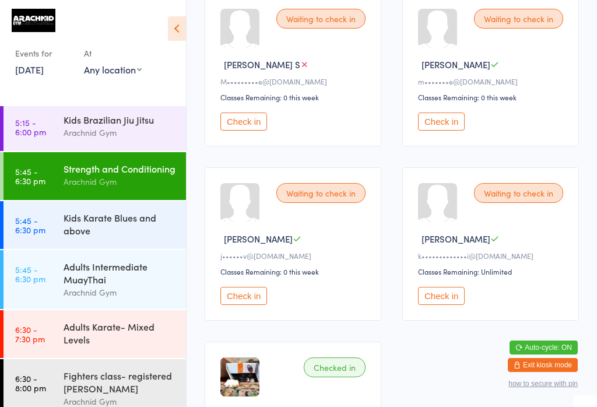
scroll to position [552, 0]
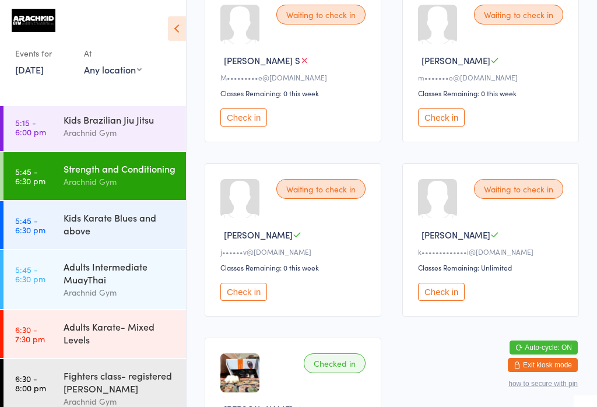
click at [256, 301] on button "Check in" at bounding box center [243, 292] width 47 height 18
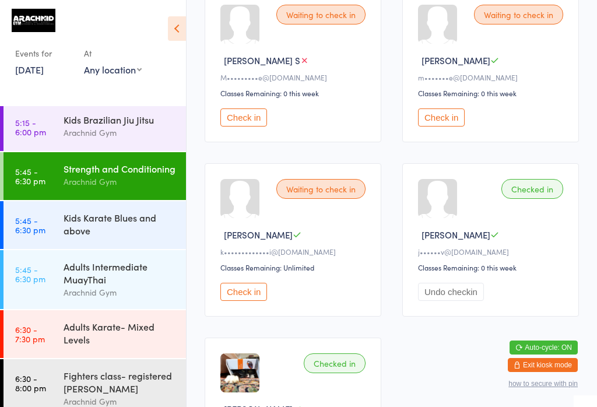
click at [117, 285] on div "Adults Intermediate MuayThai" at bounding box center [119, 273] width 112 height 26
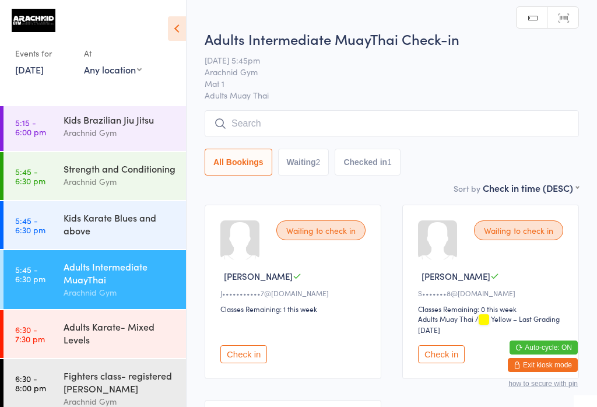
click at [345, 119] on input "search" at bounding box center [391, 123] width 374 height 27
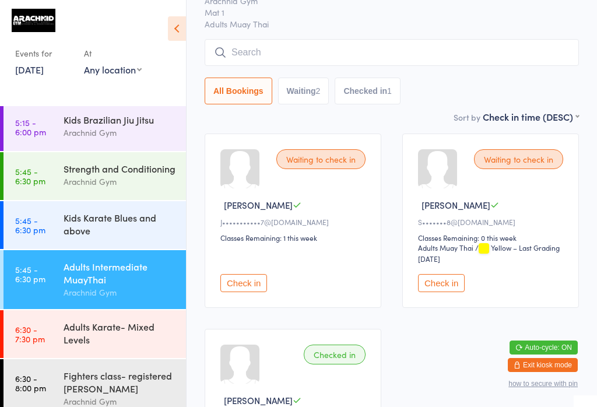
scroll to position [111, 0]
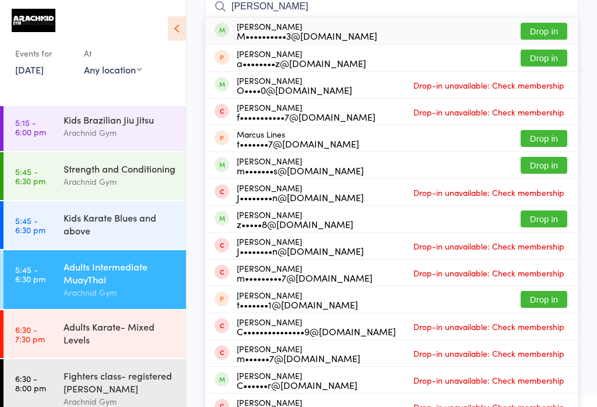
type input "Marcin"
click at [447, 26] on button "Drop in" at bounding box center [543, 31] width 47 height 17
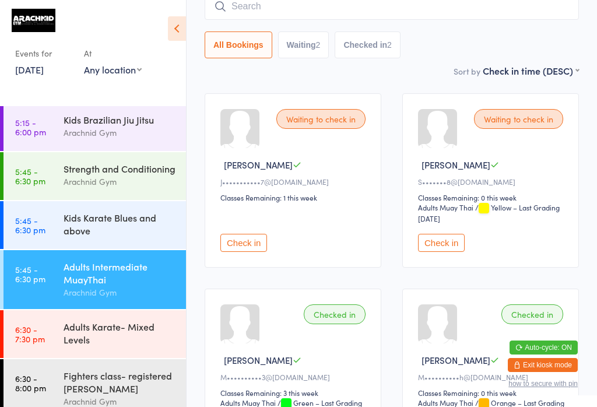
click at [151, 162] on div "Strength and Conditioning" at bounding box center [119, 168] width 112 height 13
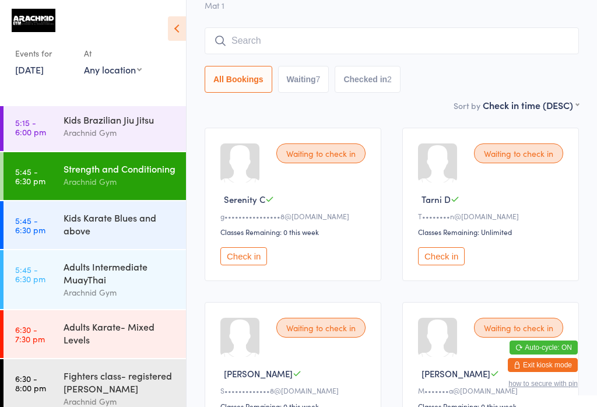
scroll to position [94, 0]
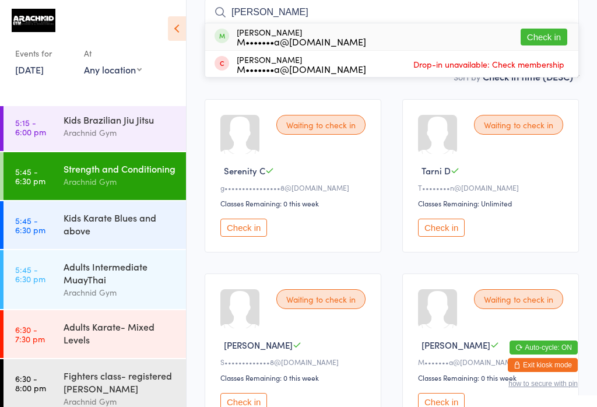
type input "Pia"
click at [447, 45] on button "Check in" at bounding box center [543, 37] width 47 height 17
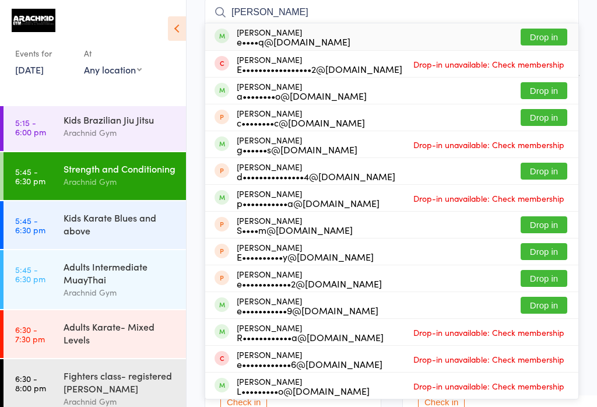
type input "Eliseo"
click at [447, 37] on button "Drop in" at bounding box center [543, 37] width 47 height 17
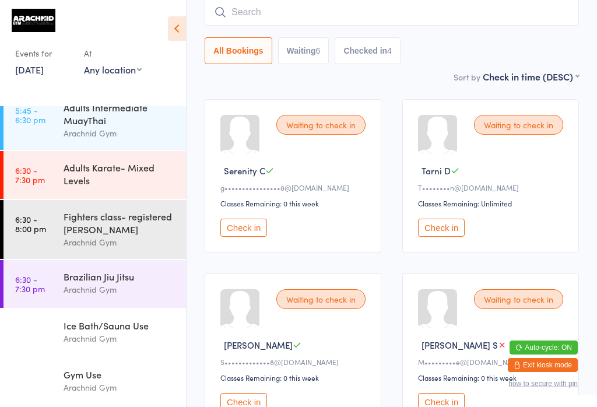
scroll to position [328, 0]
click at [118, 210] on div "Fighters class- registered fighters only" at bounding box center [119, 223] width 112 height 26
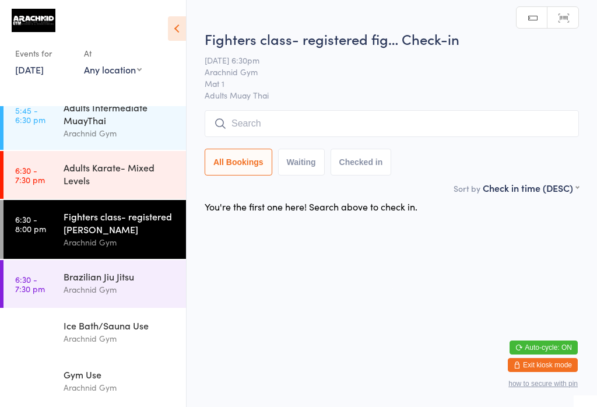
click at [283, 110] on input "search" at bounding box center [391, 123] width 374 height 27
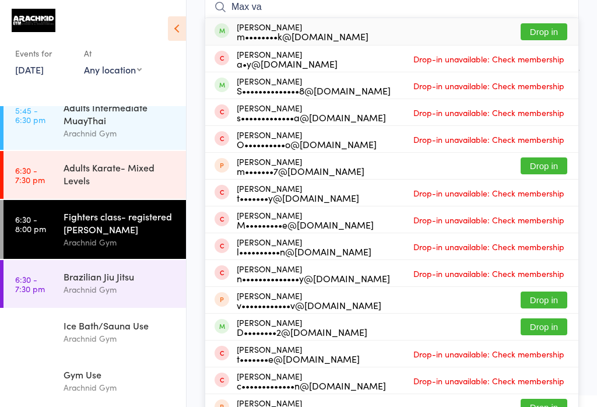
type input "Max va"
click at [447, 24] on button "Drop in" at bounding box center [543, 31] width 47 height 17
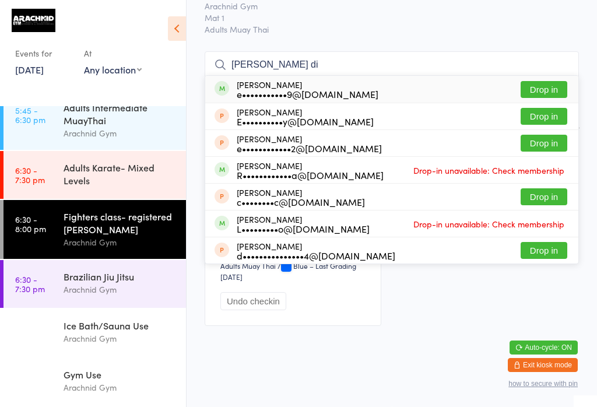
type input "Elijah di"
click at [447, 81] on button "Drop in" at bounding box center [543, 89] width 47 height 17
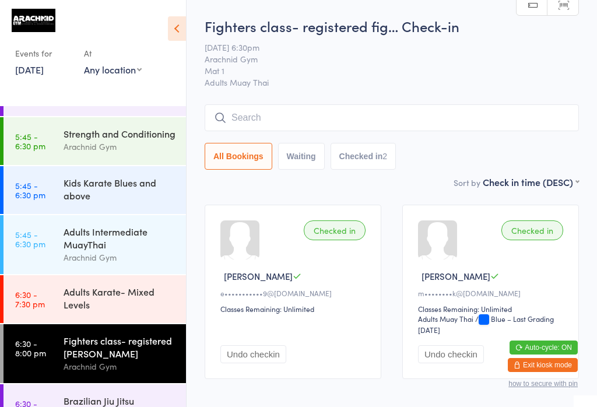
scroll to position [184, 0]
click at [50, 147] on link "5:45 - 6:30 pm Strength and Conditioning Arachnid Gym" at bounding box center [94, 142] width 182 height 48
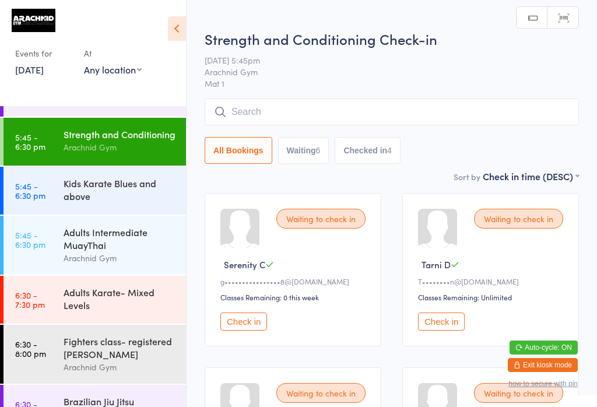
click at [118, 138] on div "Strength and Conditioning" at bounding box center [119, 134] width 112 height 13
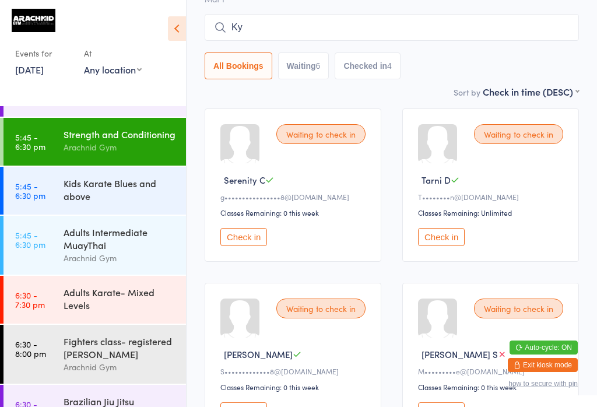
scroll to position [87, 0]
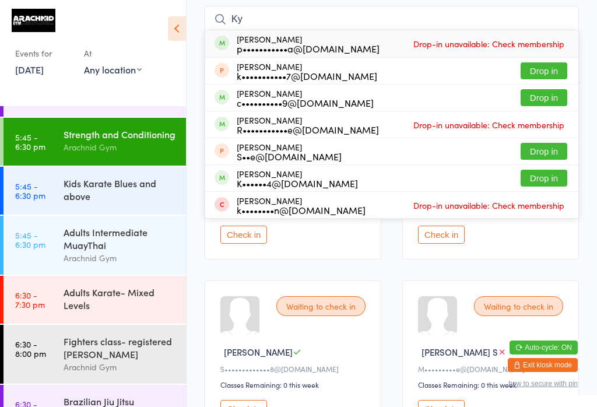
type input "K"
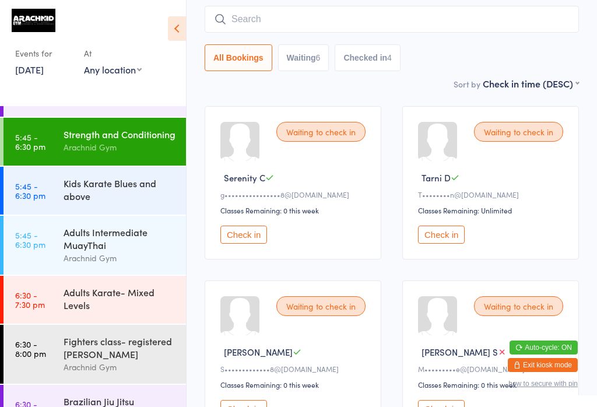
click at [130, 251] on div "Adults Intermediate MuayThai" at bounding box center [119, 238] width 112 height 26
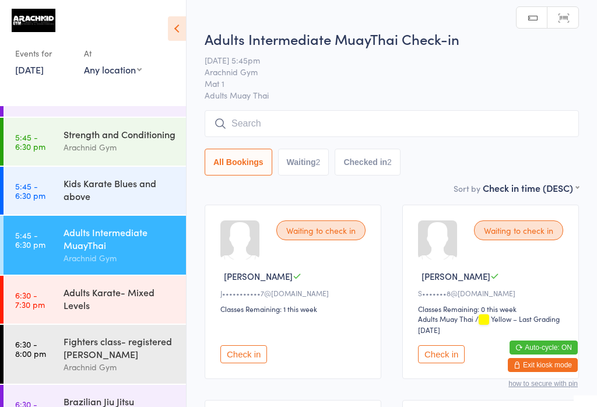
click at [380, 123] on input "search" at bounding box center [391, 123] width 374 height 27
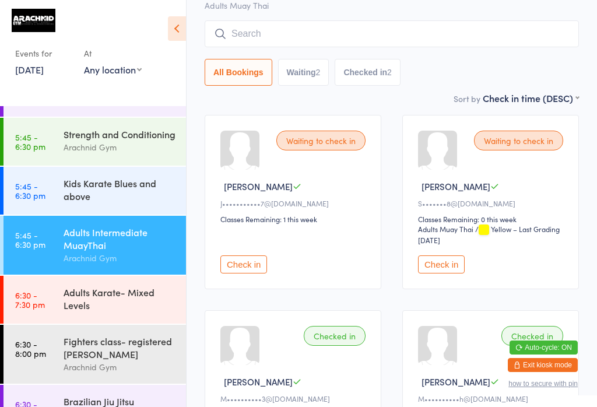
scroll to position [111, 0]
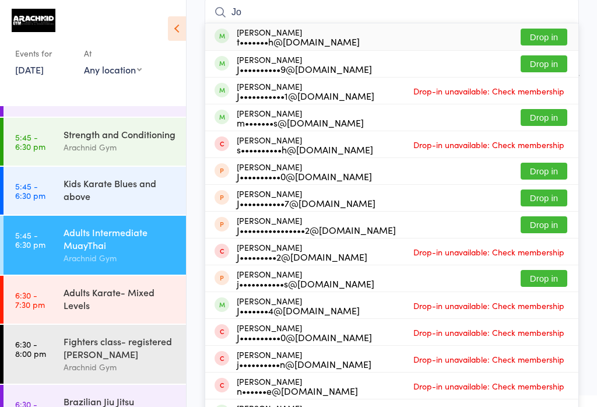
type input "Jo"
click at [447, 38] on button "Drop in" at bounding box center [543, 37] width 47 height 17
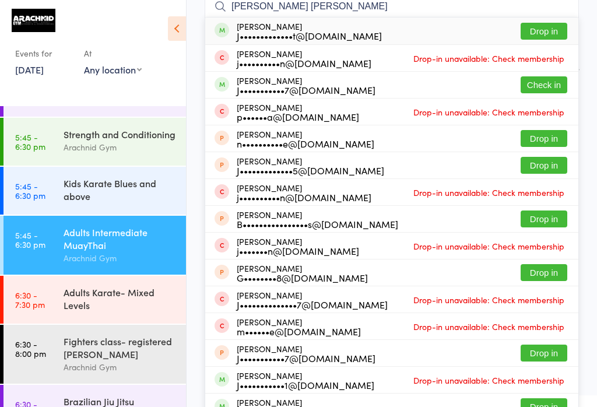
type input "Joshua wr"
click at [447, 31] on button "Drop in" at bounding box center [543, 31] width 47 height 17
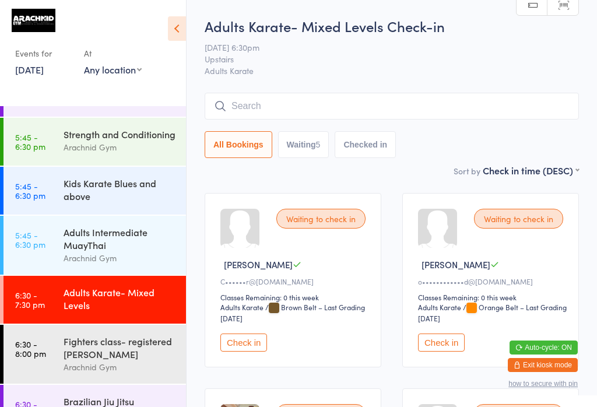
click at [447, 350] on button "Check in" at bounding box center [441, 342] width 47 height 18
click at [103, 251] on div "Adults Intermediate MuayThai" at bounding box center [119, 238] width 112 height 26
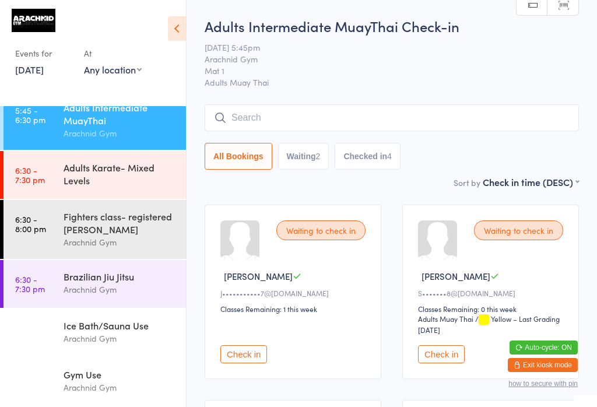
scroll to position [315, 0]
click at [62, 231] on link "6:30 - 8:00 pm Fighters class- registered fighters only Arachnid Gym" at bounding box center [94, 229] width 182 height 59
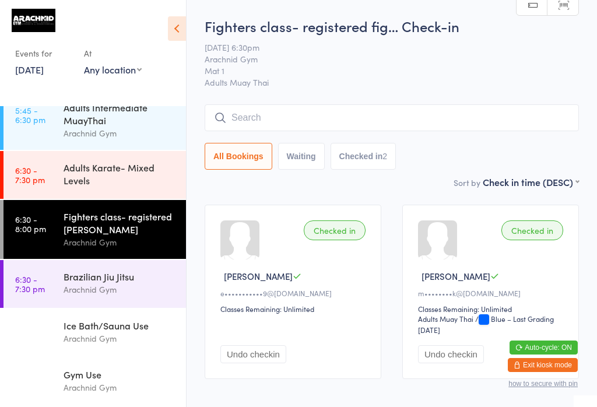
scroll to position [328, 0]
click at [91, 280] on div "Brazilian Jiu Jitsu" at bounding box center [119, 276] width 112 height 13
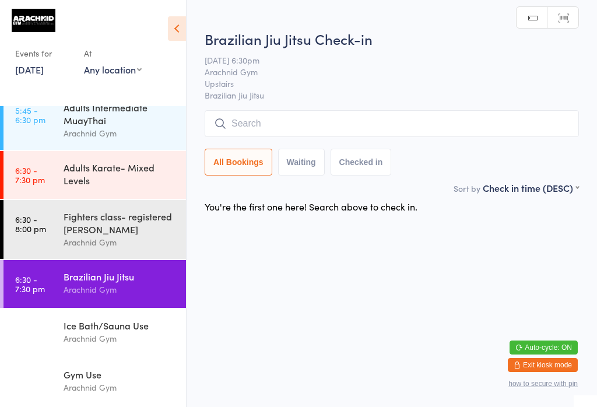
click at [98, 166] on div "Adults Karate- Mixed Levels" at bounding box center [119, 174] width 112 height 26
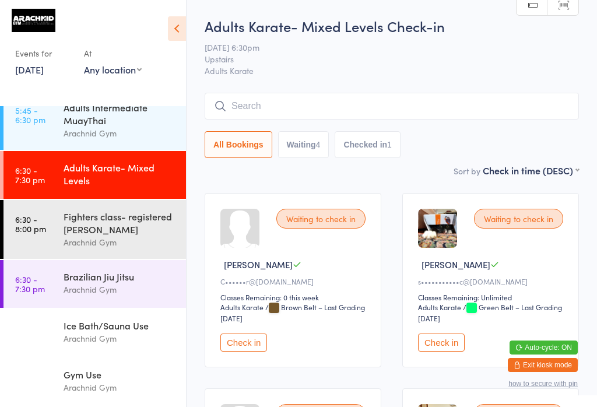
click at [90, 271] on div "Brazilian Jiu Jitsu" at bounding box center [119, 276] width 112 height 13
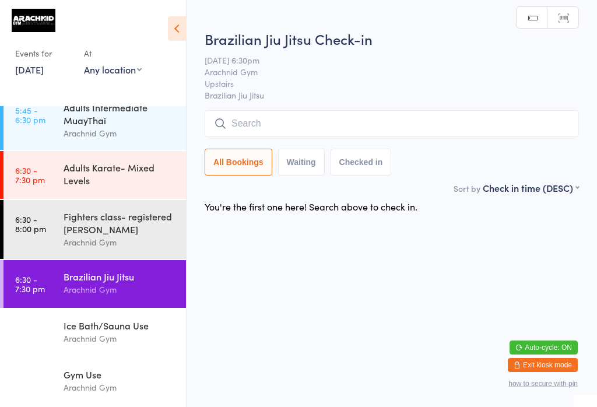
click at [302, 119] on input "search" at bounding box center [391, 123] width 374 height 27
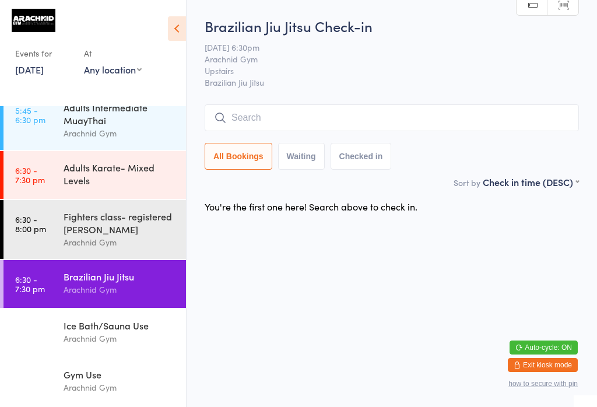
scroll to position [111, 0]
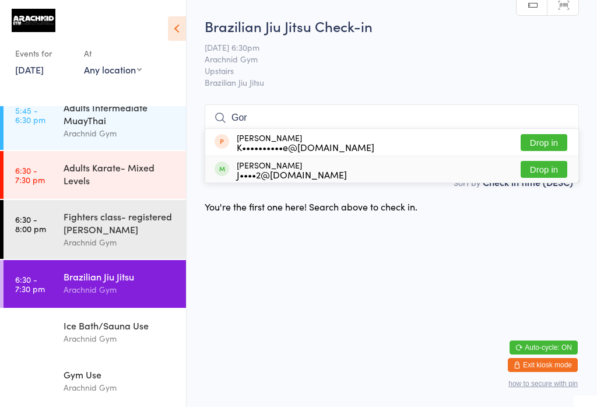
type input "Gor"
click at [447, 161] on button "Drop in" at bounding box center [543, 169] width 47 height 17
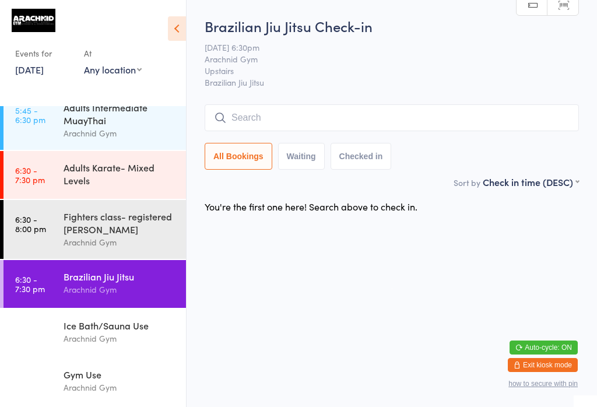
scroll to position [0, 0]
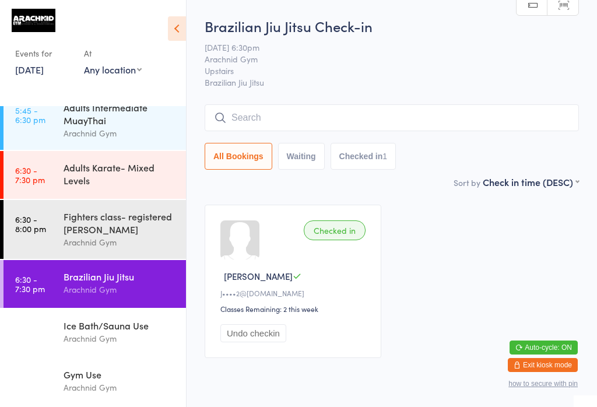
click at [121, 165] on div "Adults Karate- Mixed Levels" at bounding box center [119, 174] width 112 height 26
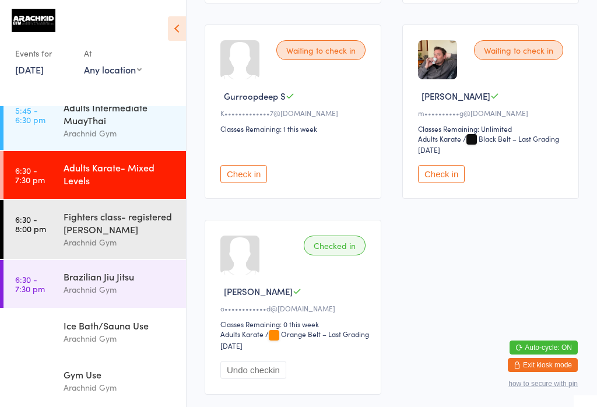
scroll to position [362, 0]
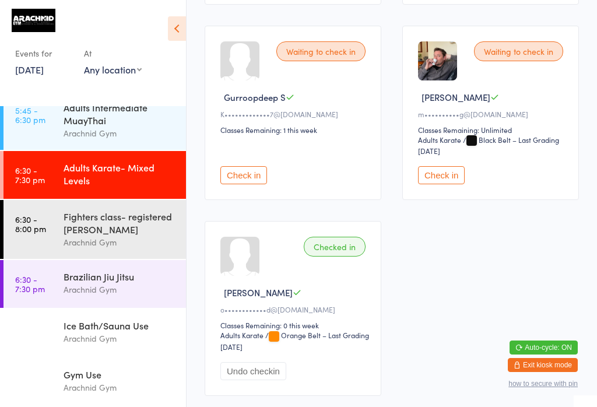
click at [444, 184] on button "Check in" at bounding box center [441, 175] width 47 height 18
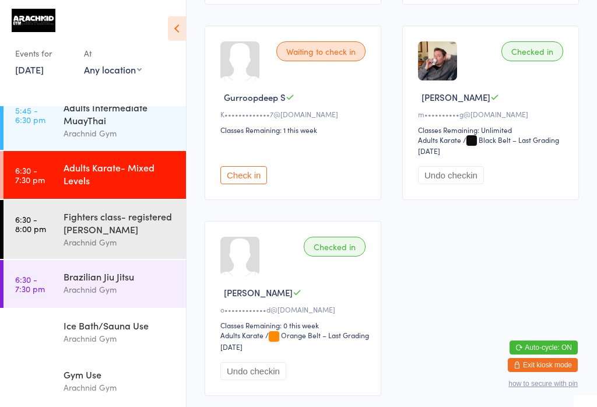
click at [66, 296] on div "Arachnid Gym" at bounding box center [119, 289] width 112 height 13
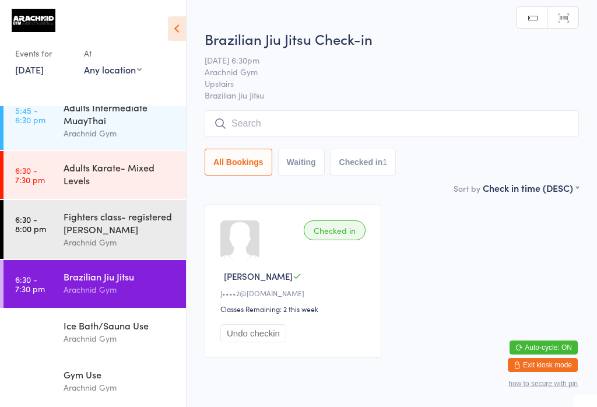
click at [257, 126] on input "search" at bounding box center [391, 123] width 374 height 27
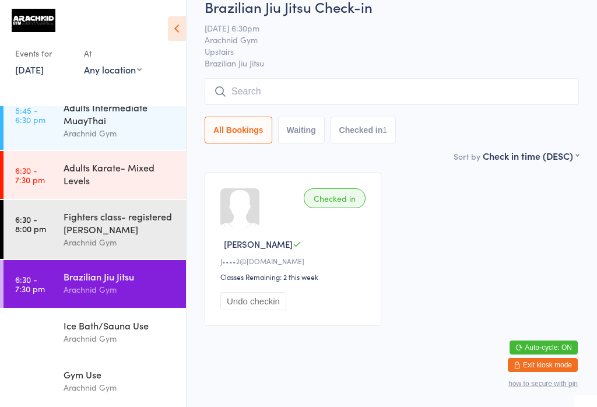
scroll to position [111, 0]
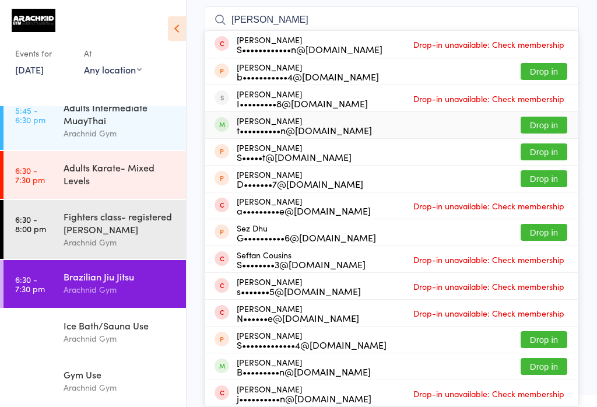
type input "Sean"
click at [447, 117] on button "Drop in" at bounding box center [543, 125] width 47 height 17
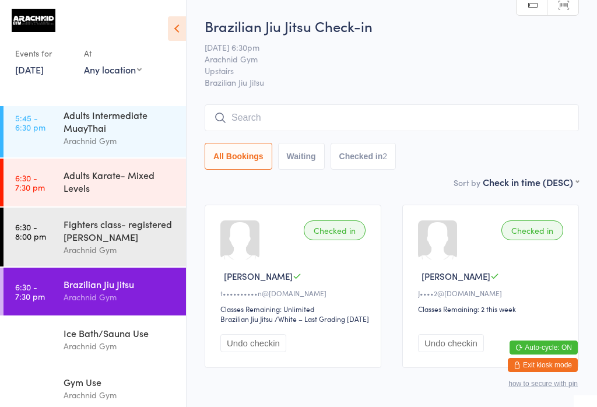
scroll to position [297, 0]
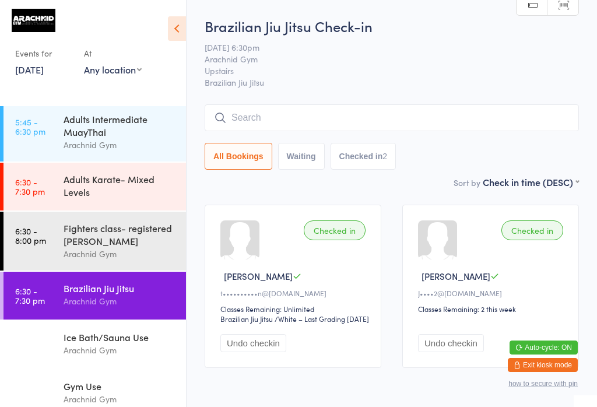
click at [79, 138] on div "Adults Intermediate MuayThai" at bounding box center [119, 125] width 112 height 26
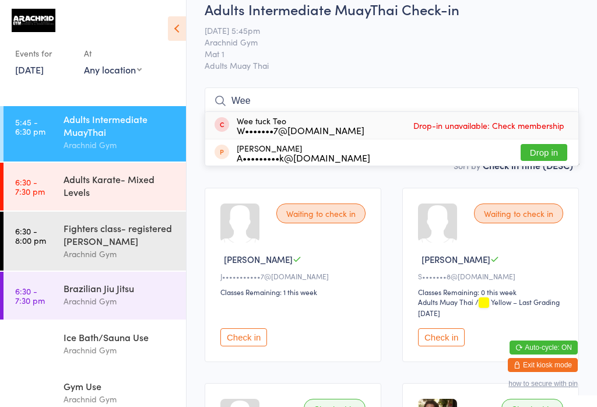
scroll to position [22, 0]
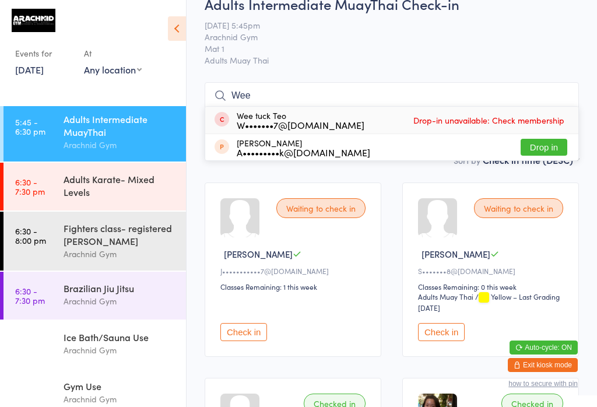
click at [312, 96] on input "Wee" at bounding box center [391, 95] width 374 height 27
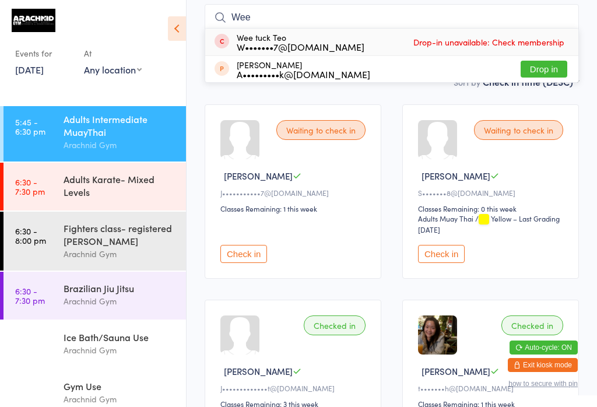
scroll to position [105, 0]
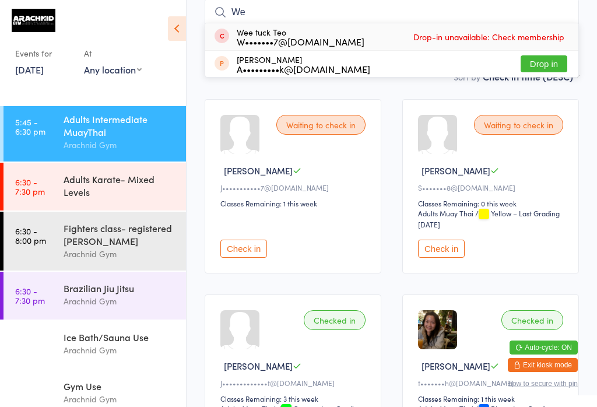
type input "W"
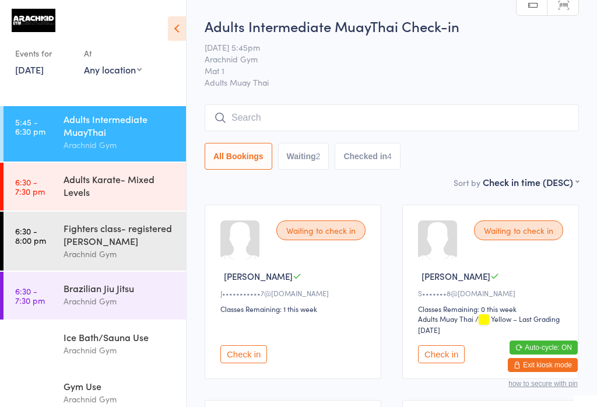
scroll to position [0, 0]
click at [87, 130] on div "Adults Intermediate MuayThai" at bounding box center [119, 125] width 112 height 26
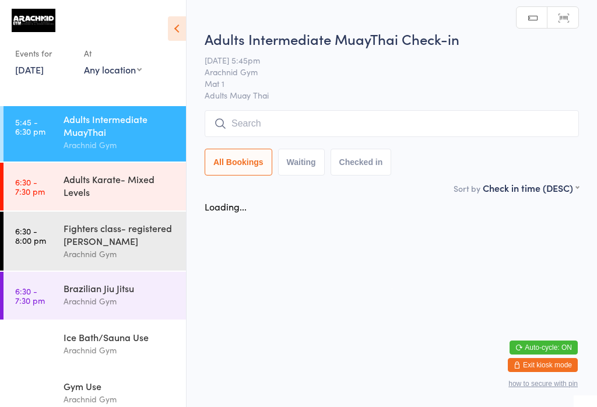
click at [94, 138] on div "Adults Intermediate MuayThai" at bounding box center [119, 125] width 112 height 26
click at [338, 122] on input "search" at bounding box center [391, 123] width 374 height 27
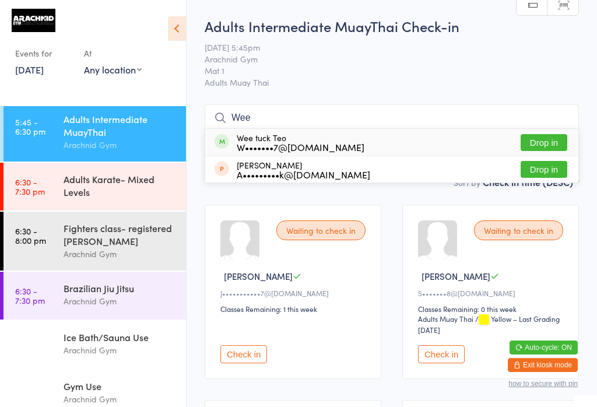
click at [284, 115] on input "Wee" at bounding box center [391, 117] width 374 height 27
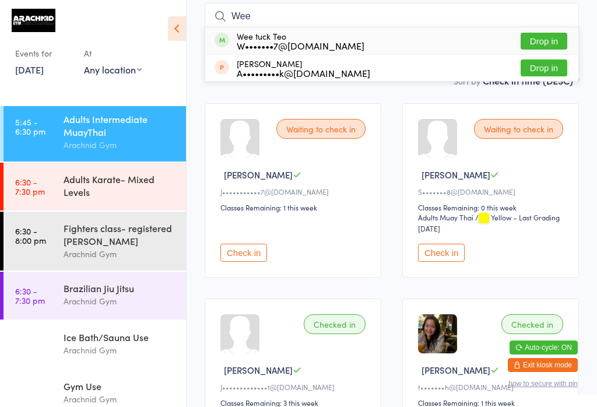
scroll to position [105, 0]
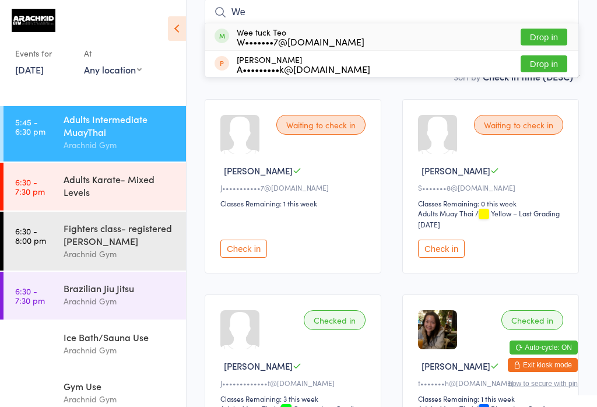
type input "W"
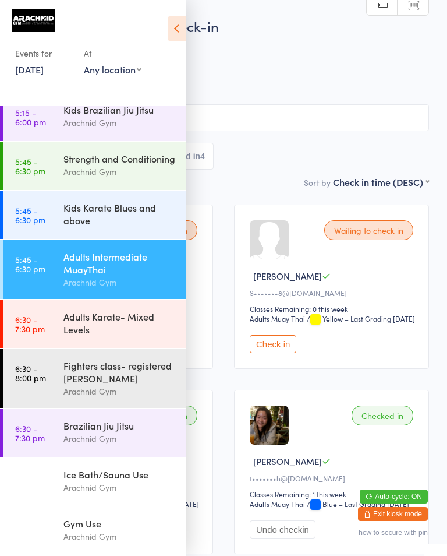
scroll to position [179, 0]
click at [178, 29] on icon at bounding box center [177, 28] width 18 height 24
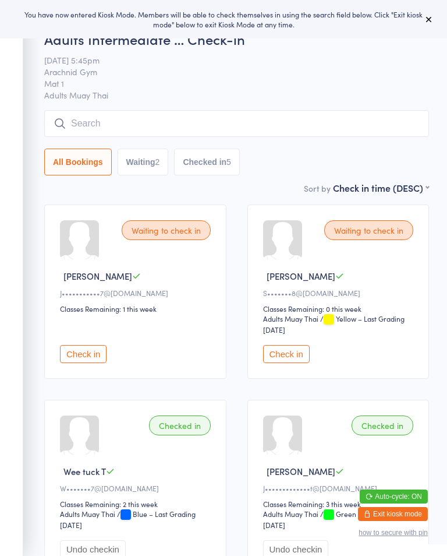
click at [412, 510] on button "Exit kiosk mode" at bounding box center [393, 514] width 70 height 14
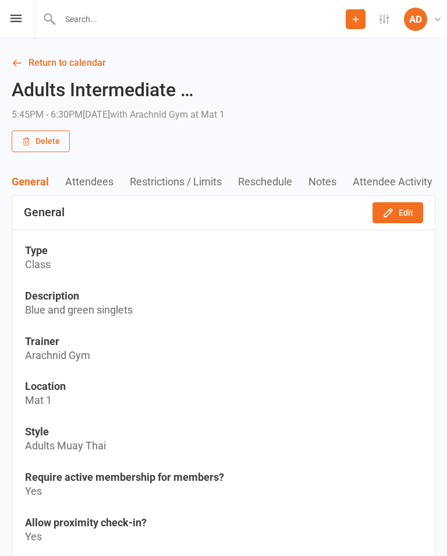
click at [428, 17] on link "AD [PERSON_NAME] Arachnid Gym" at bounding box center [425, 19] width 42 height 23
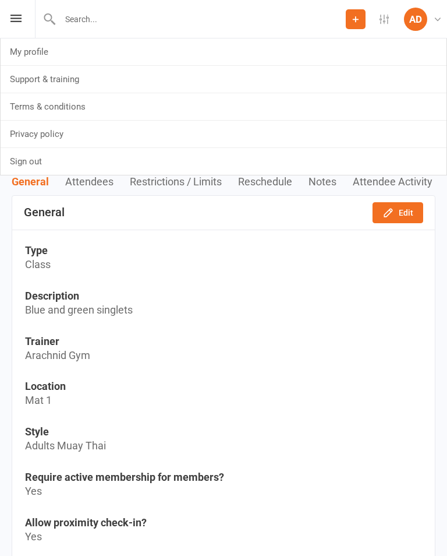
click at [150, 158] on link "Sign out" at bounding box center [224, 161] width 446 height 27
